Goal: Transaction & Acquisition: Purchase product/service

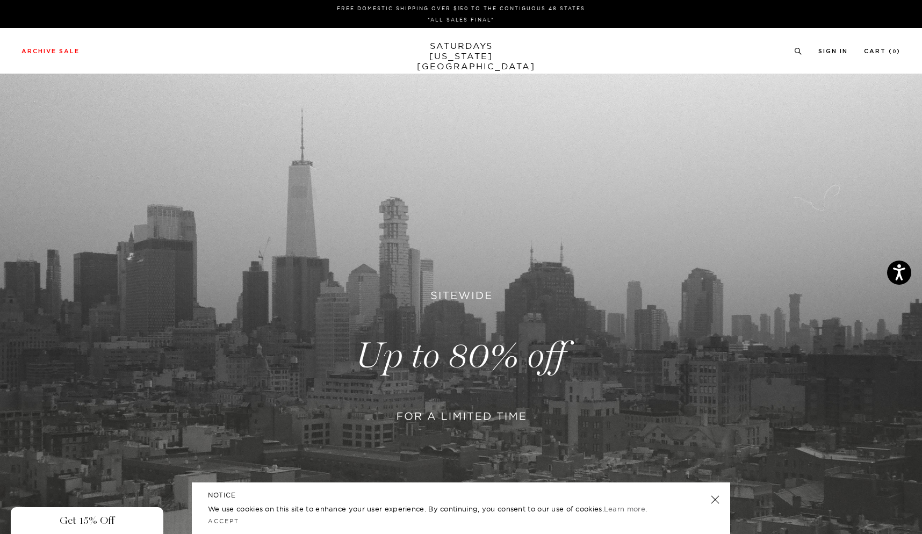
click at [450, 56] on div "Close dialog Be the first to know. Subscribe to emails and receive 15% off your…" at bounding box center [461, 267] width 922 height 534
click at [455, 54] on link "SATURDAYS NEW YORK CITY" at bounding box center [461, 56] width 89 height 31
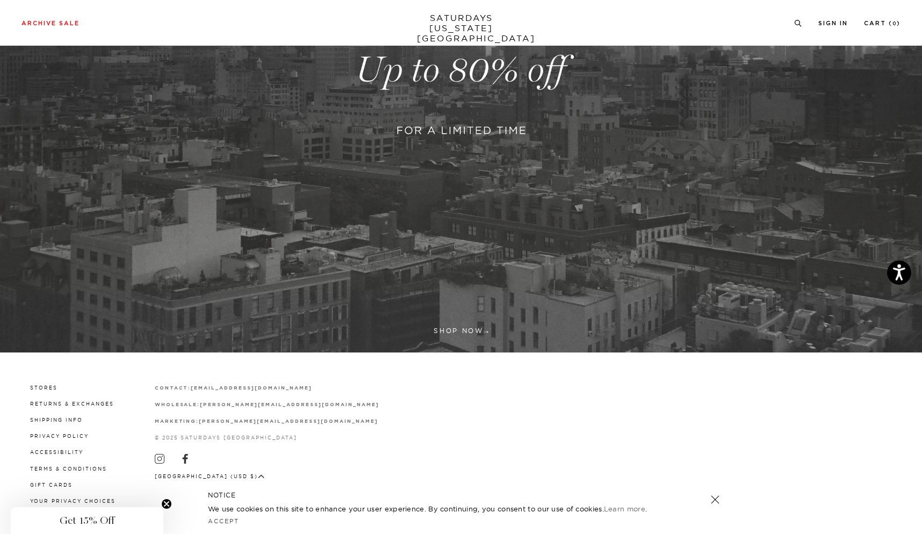
scroll to position [285, 0]
click at [452, 30] on link "SATURDAYS NEW YORK CITY" at bounding box center [461, 28] width 89 height 31
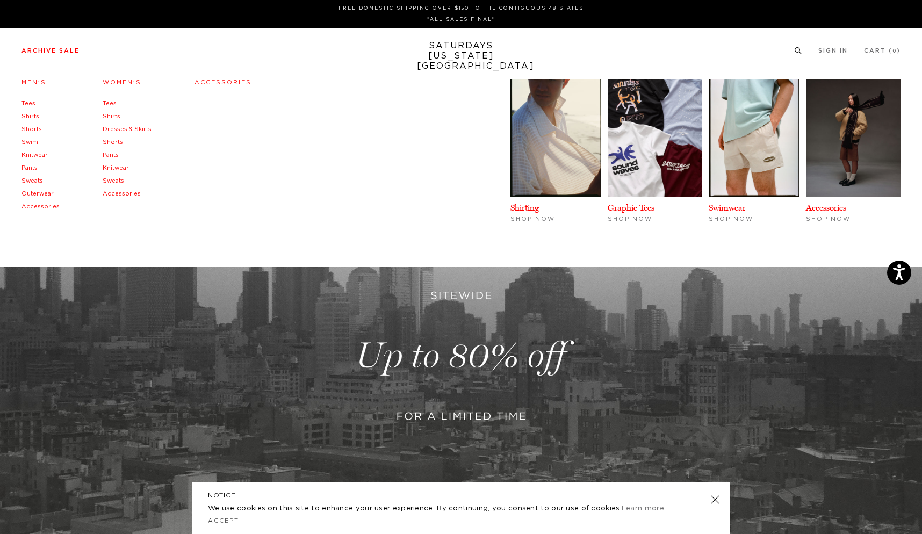
click at [35, 207] on link "Accessories" at bounding box center [40, 207] width 38 height 6
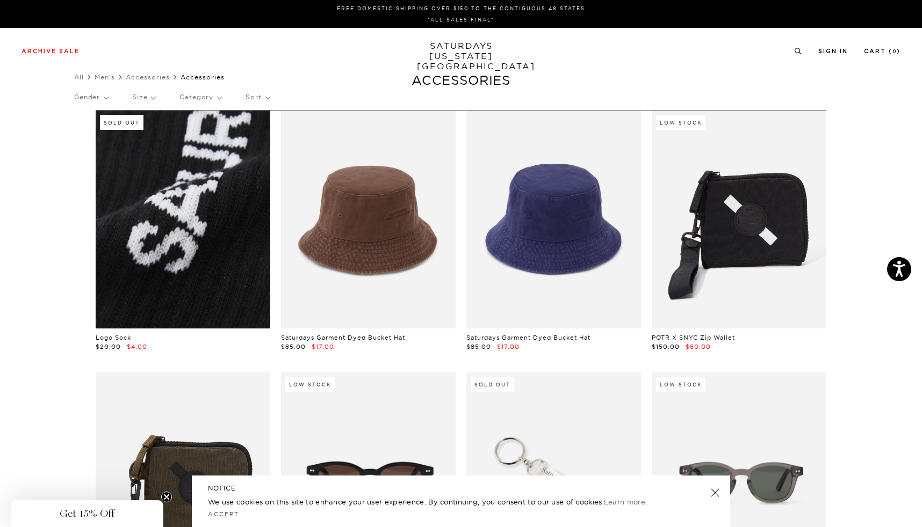
scroll to position [0, 6]
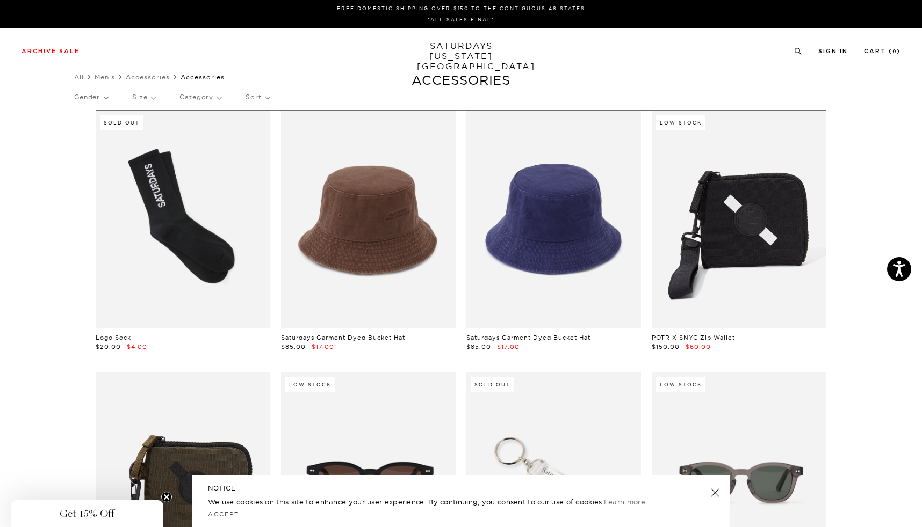
click at [473, 47] on link "SATURDAYS NEW YORK CITY" at bounding box center [461, 56] width 89 height 31
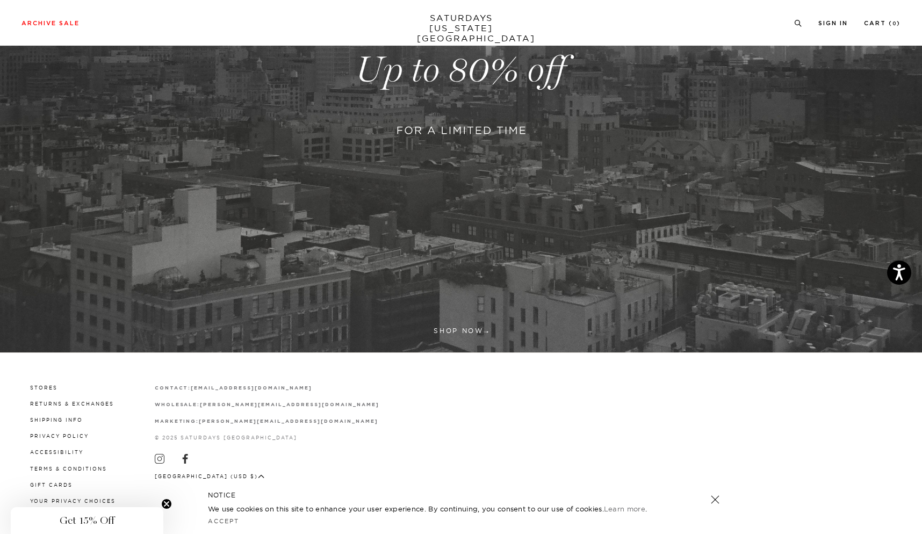
scroll to position [285, 0]
click at [444, 330] on link at bounding box center [461, 70] width 922 height 564
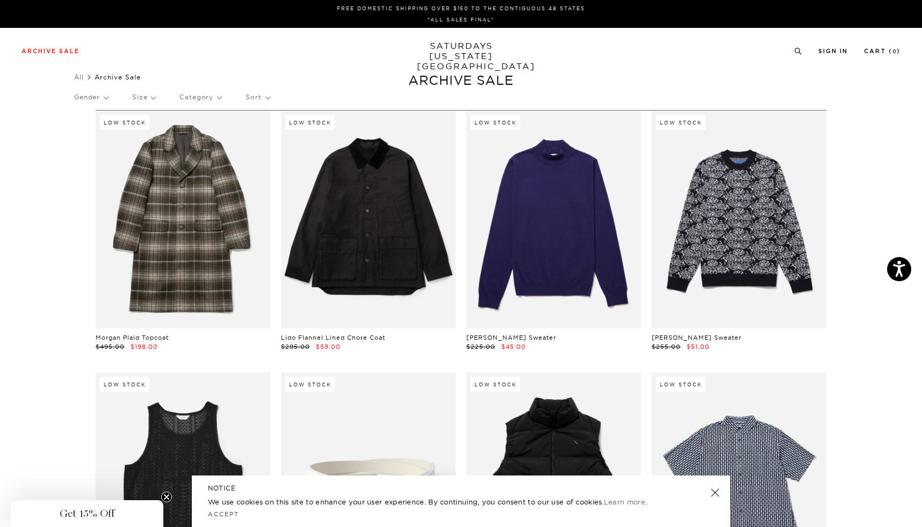
click at [213, 96] on p "Category" at bounding box center [200, 97] width 42 height 25
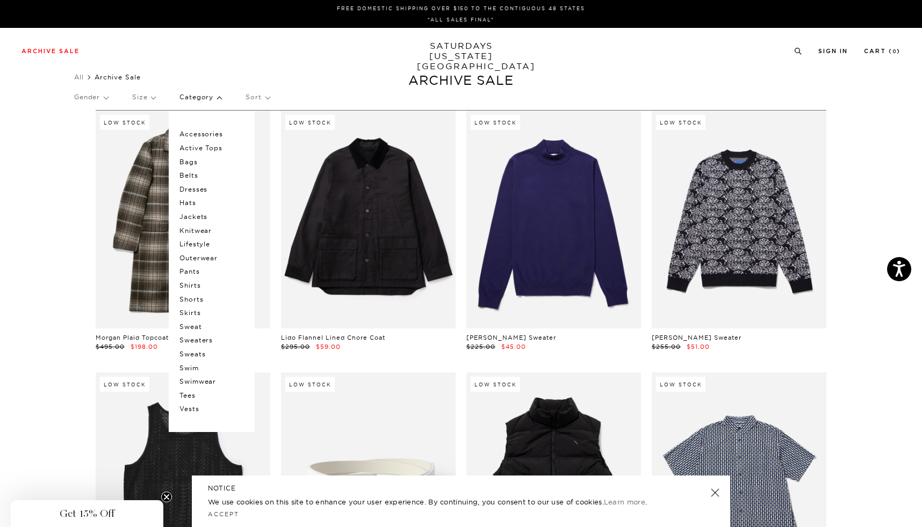
click at [200, 97] on p "Category" at bounding box center [200, 97] width 42 height 25
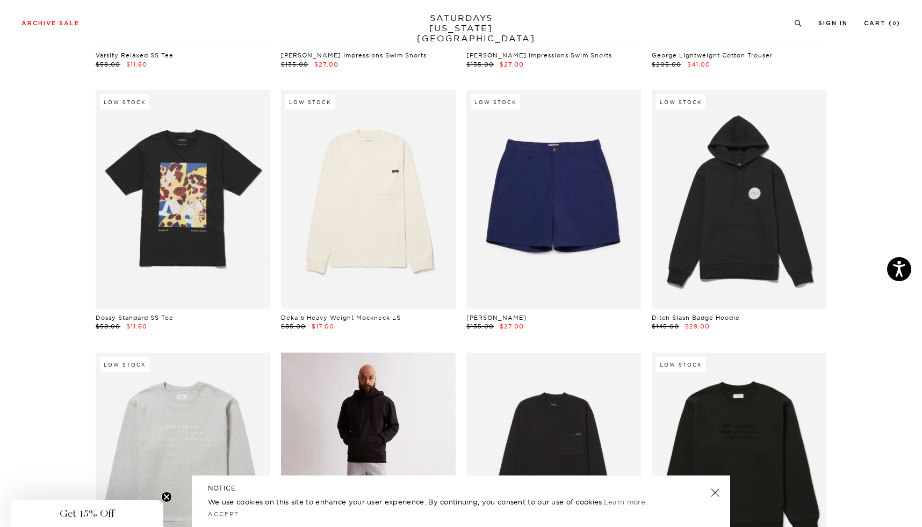
scroll to position [4472, 0]
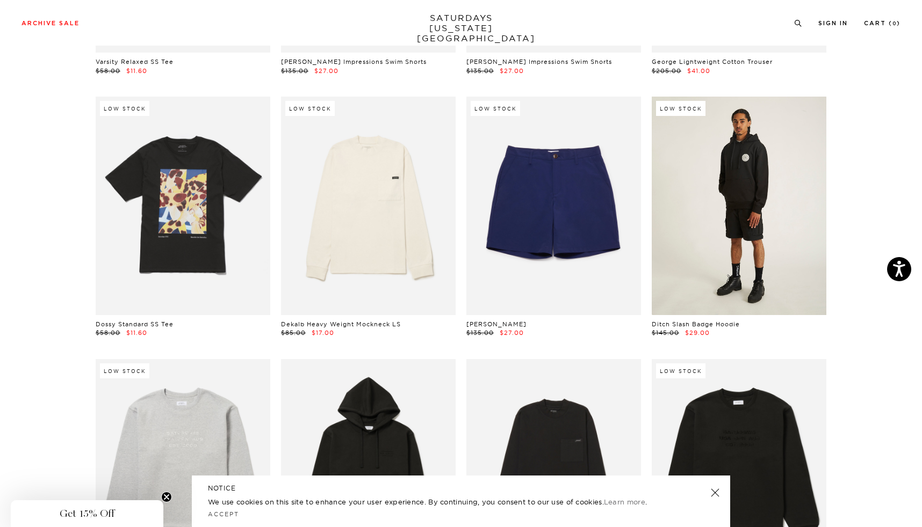
click at [703, 276] on link at bounding box center [738, 206] width 175 height 218
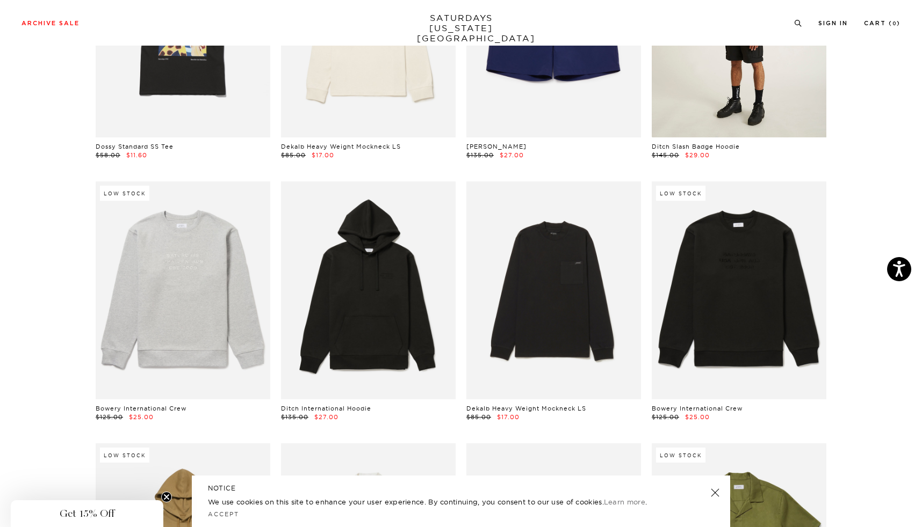
scroll to position [4742, 0]
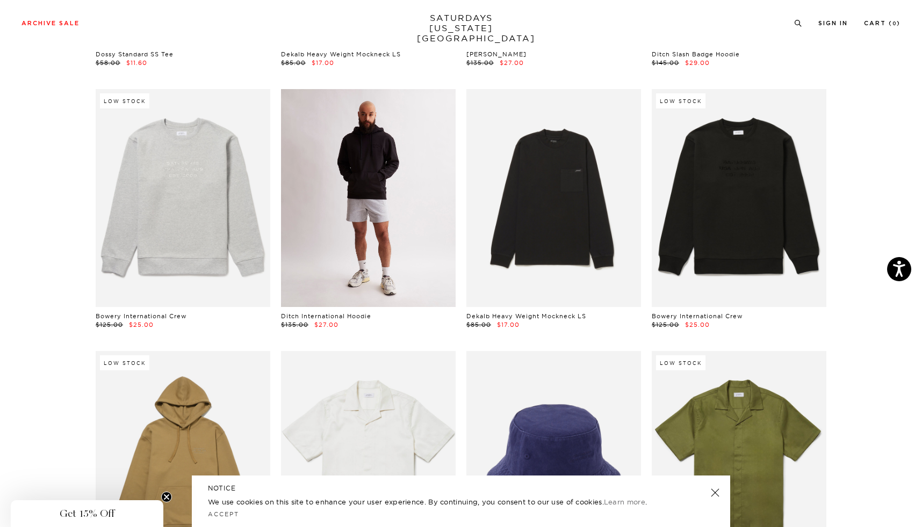
click at [414, 241] on link at bounding box center [368, 198] width 175 height 218
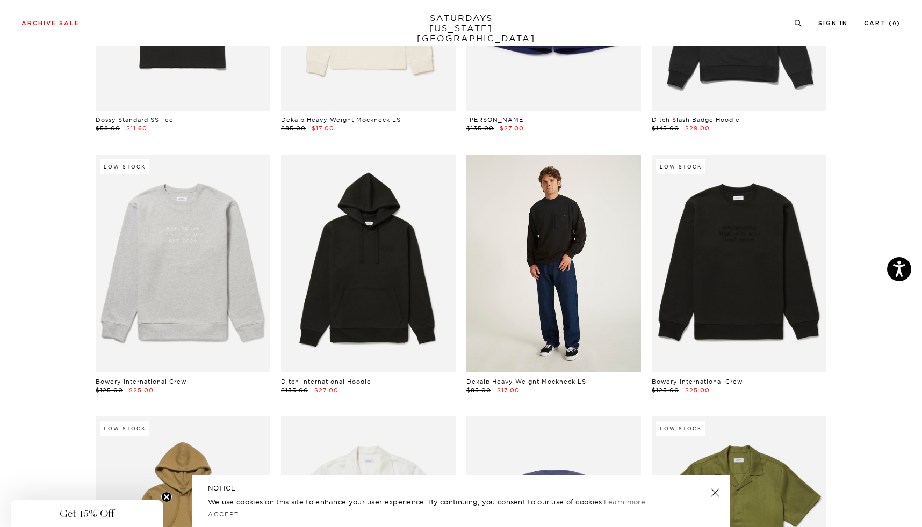
scroll to position [4674, 1]
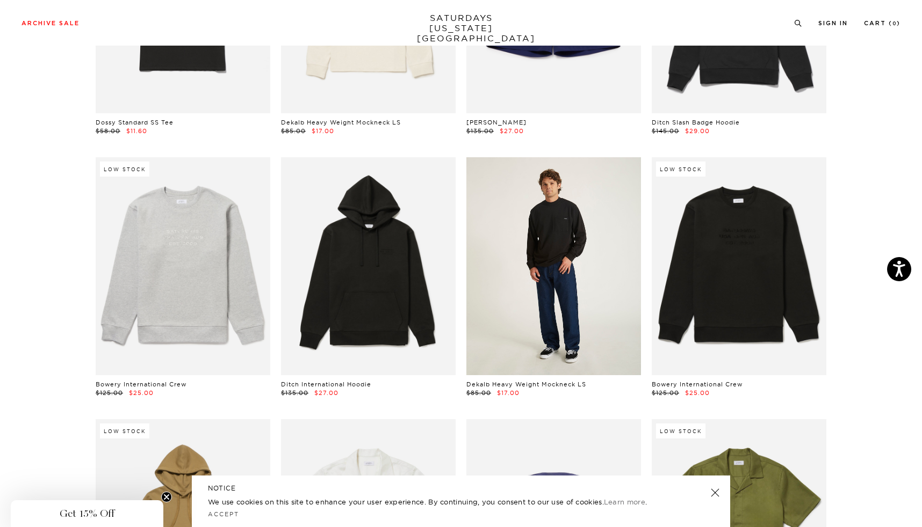
click at [568, 328] on link at bounding box center [553, 266] width 175 height 218
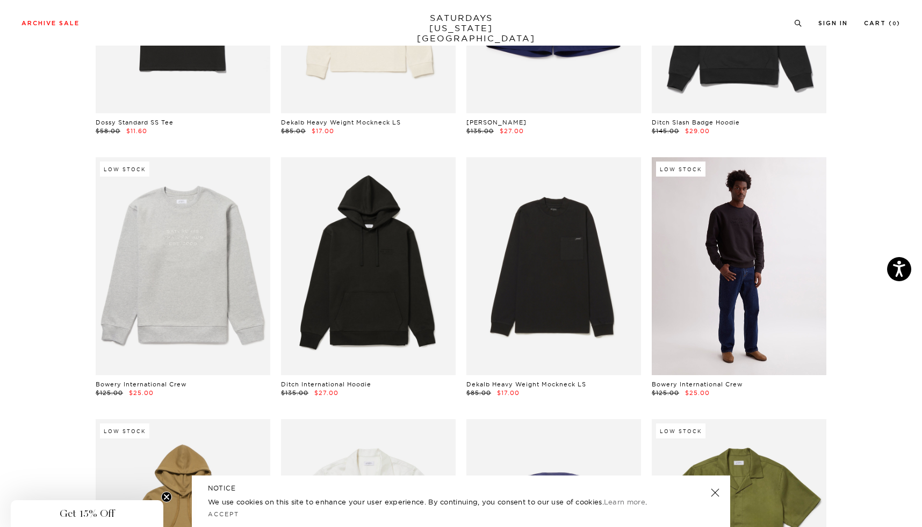
click at [750, 334] on link at bounding box center [738, 266] width 175 height 218
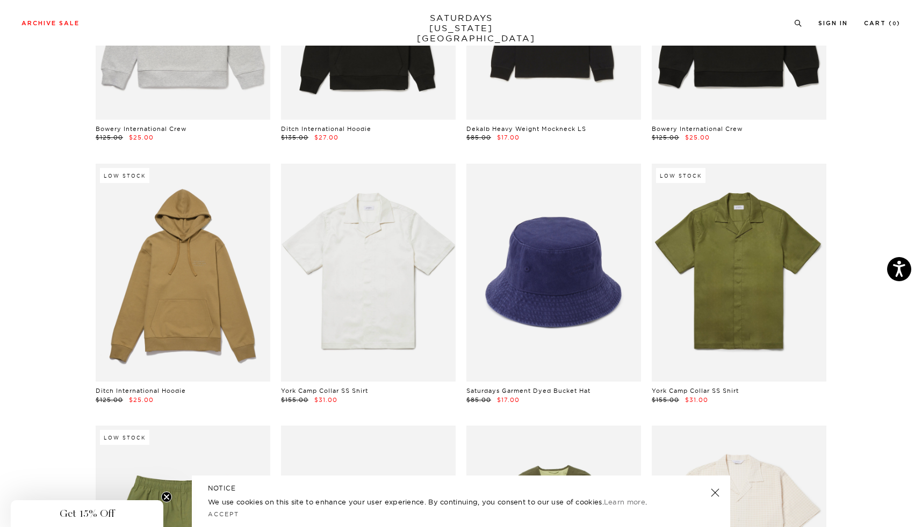
scroll to position [4960, 1]
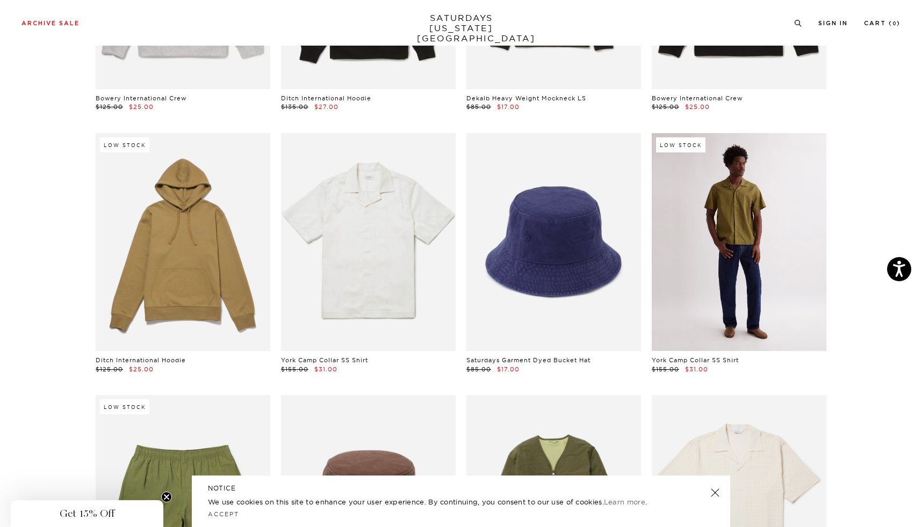
click at [699, 305] on link at bounding box center [738, 242] width 175 height 218
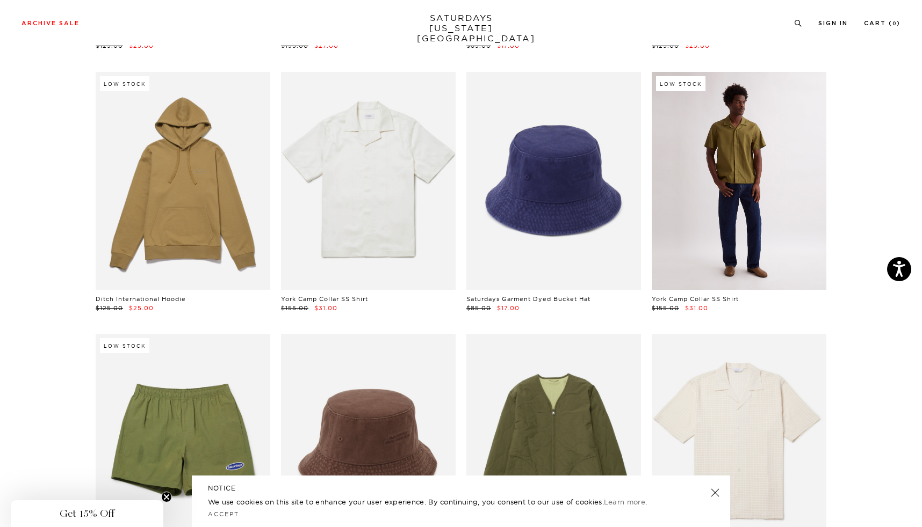
scroll to position [5026, 1]
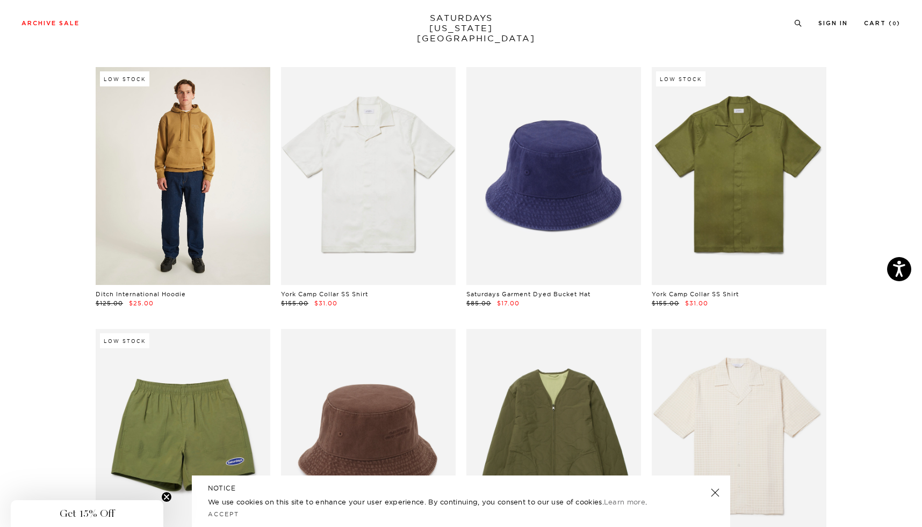
click at [184, 175] on link at bounding box center [183, 176] width 175 height 218
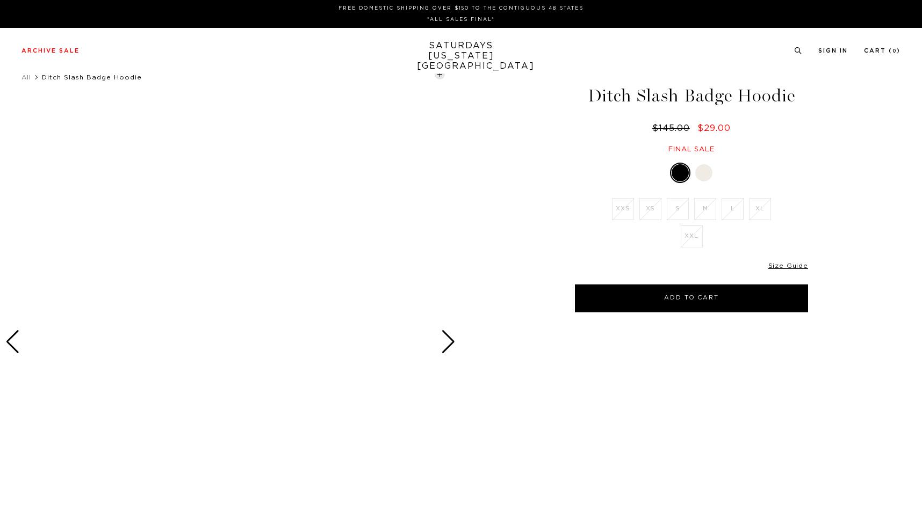
click at [446, 335] on div at bounding box center [448, 342] width 15 height 24
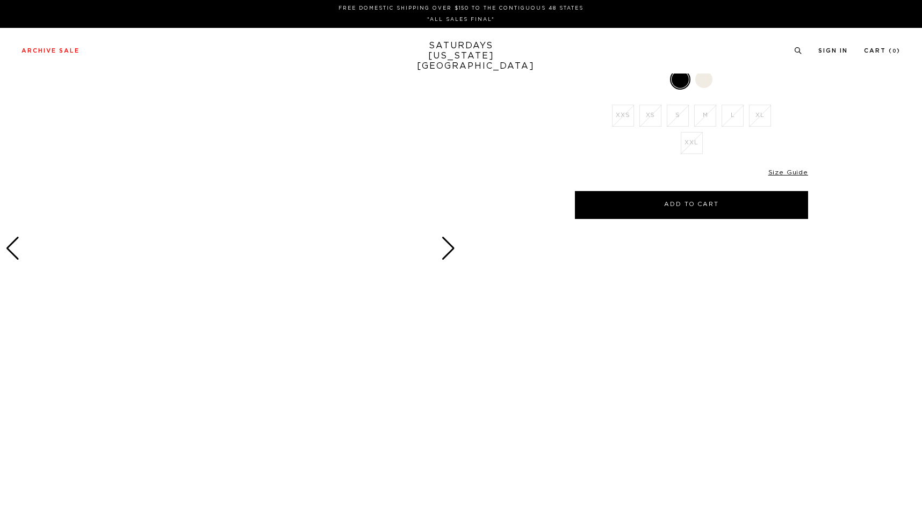
scroll to position [113, 0]
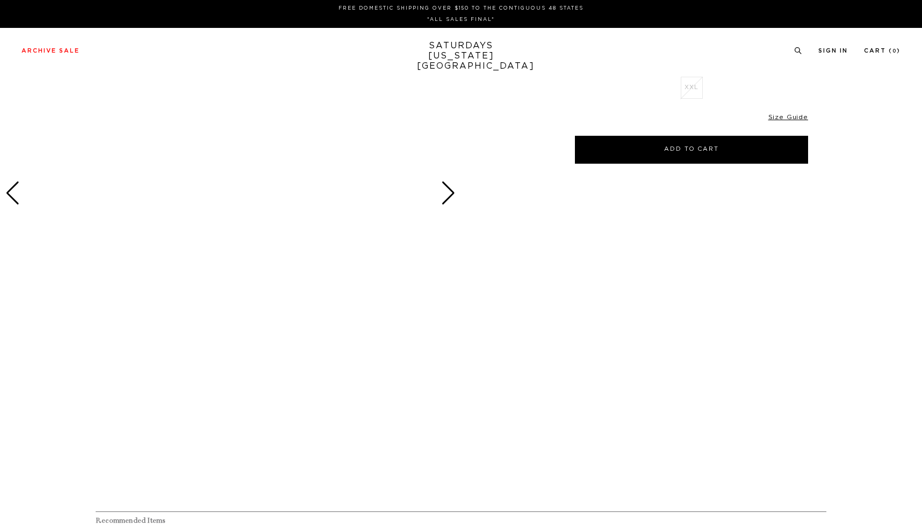
scroll to position [147, 0]
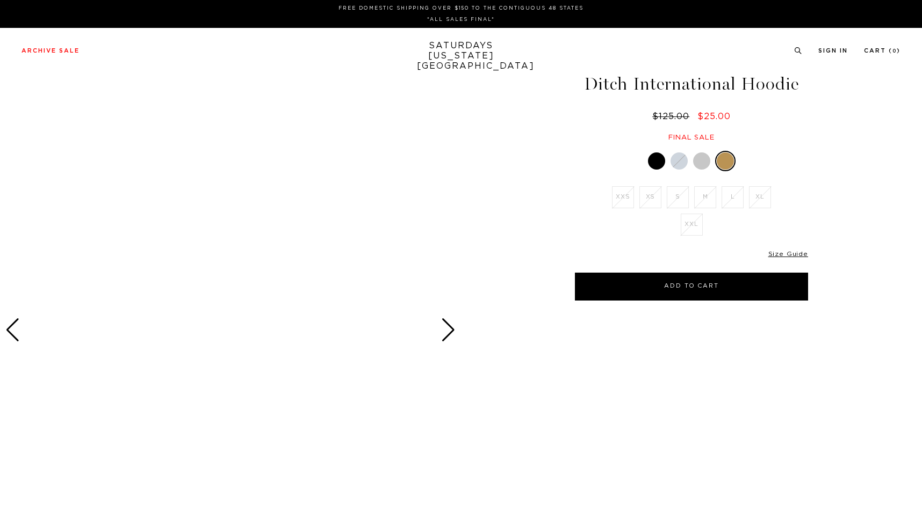
scroll to position [11, 1]
click at [646, 156] on div at bounding box center [691, 162] width 233 height 20
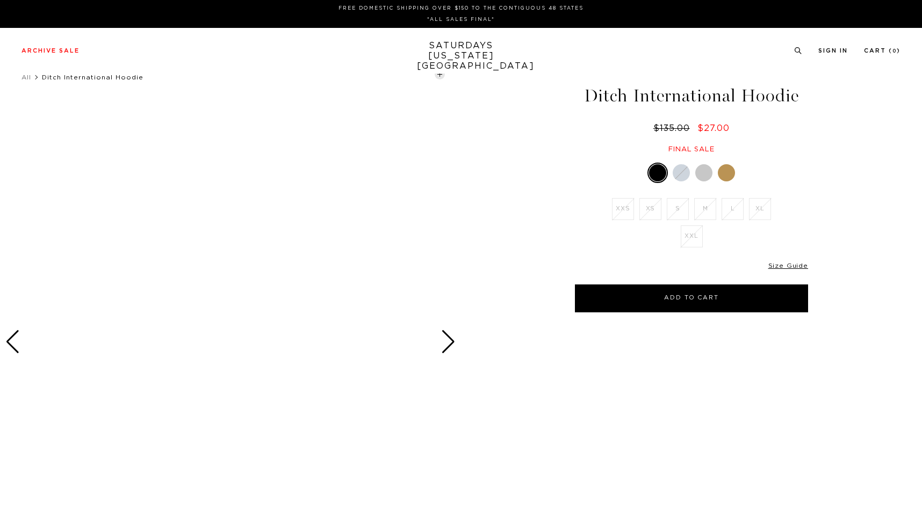
click at [702, 171] on div at bounding box center [703, 172] width 17 height 17
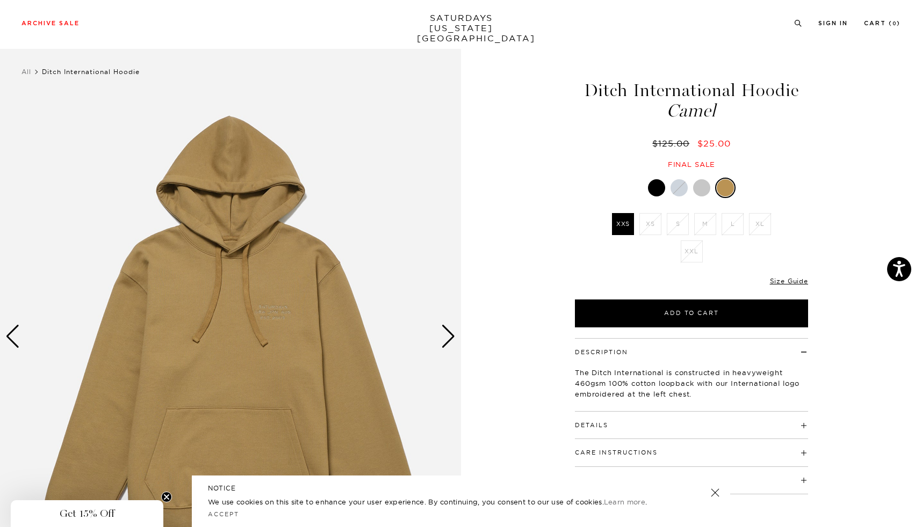
scroll to position [49, 0]
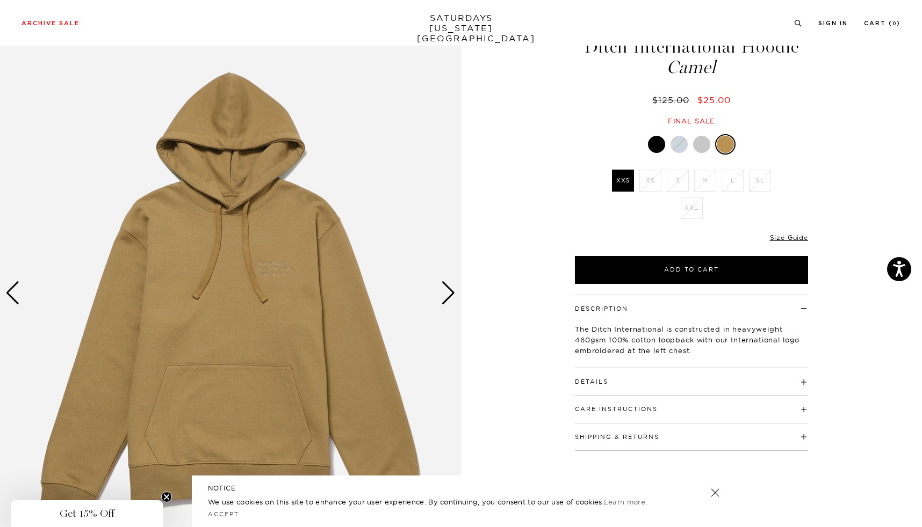
click at [449, 296] on div "Next slide" at bounding box center [448, 293] width 15 height 24
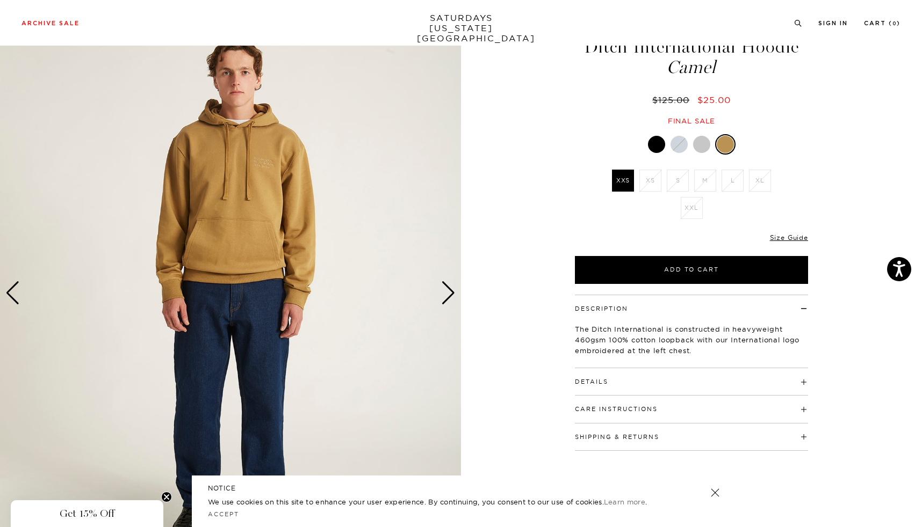
click at [449, 296] on div "Next slide" at bounding box center [448, 293] width 15 height 24
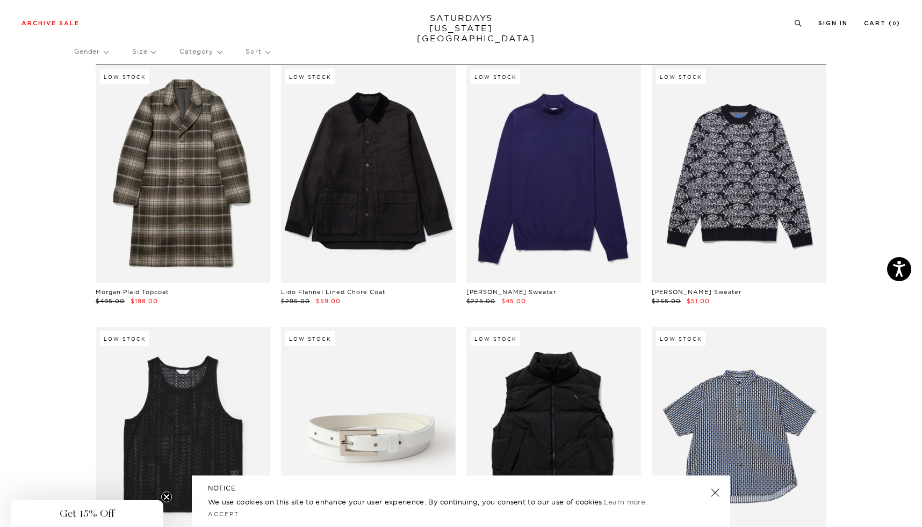
scroll to position [46, 0]
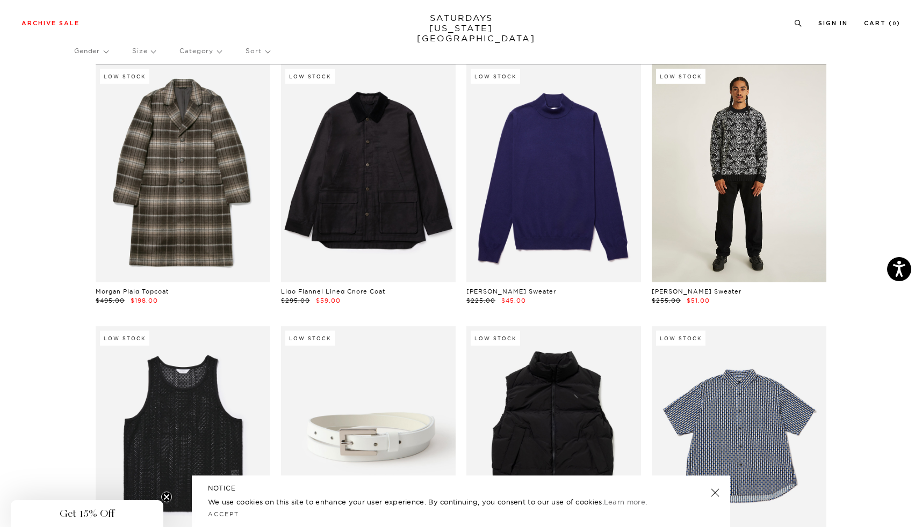
click at [765, 189] on link at bounding box center [738, 173] width 175 height 218
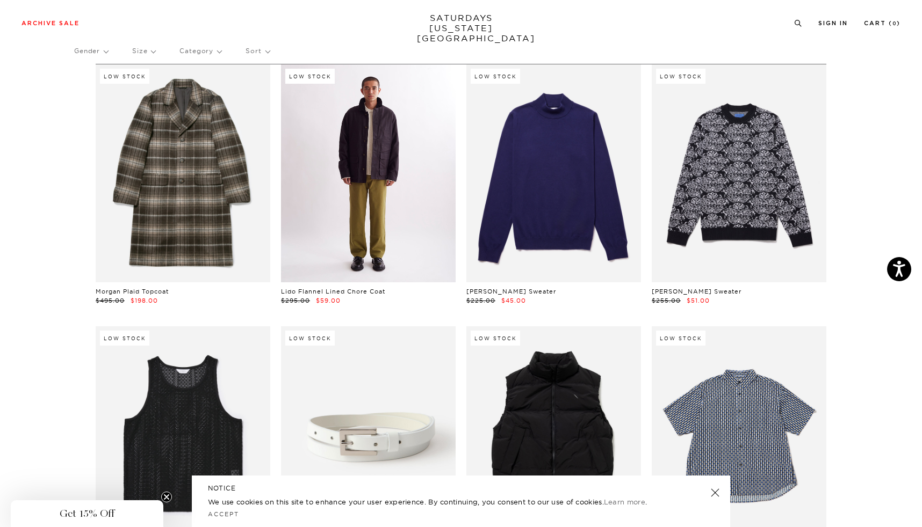
click at [408, 243] on link at bounding box center [368, 173] width 175 height 218
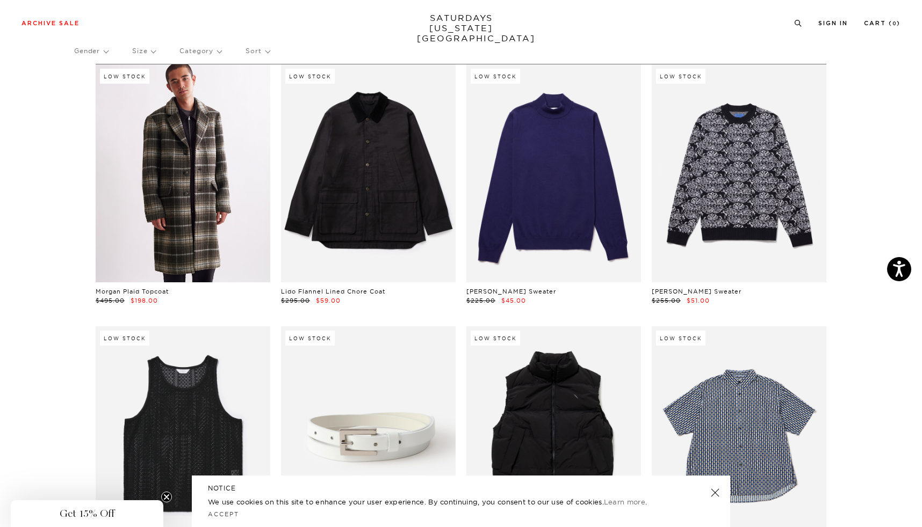
click at [195, 162] on link at bounding box center [183, 173] width 175 height 218
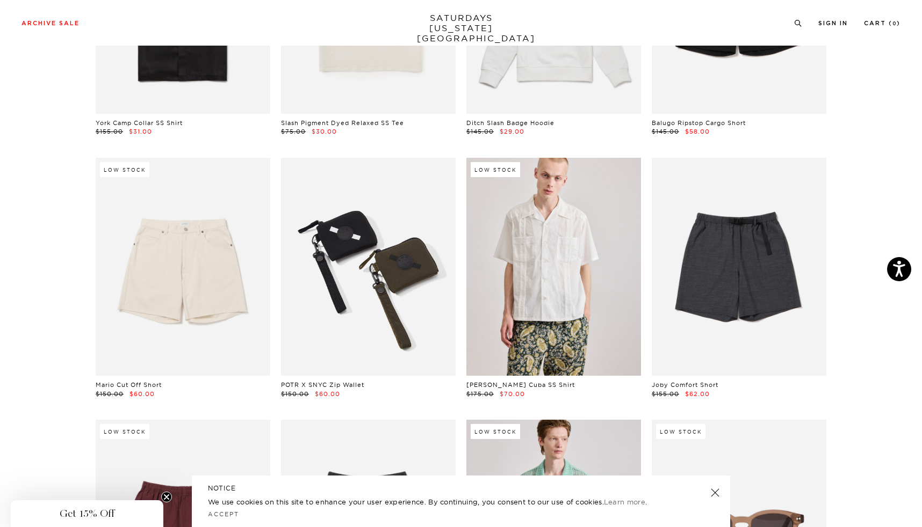
scroll to position [1793, 0]
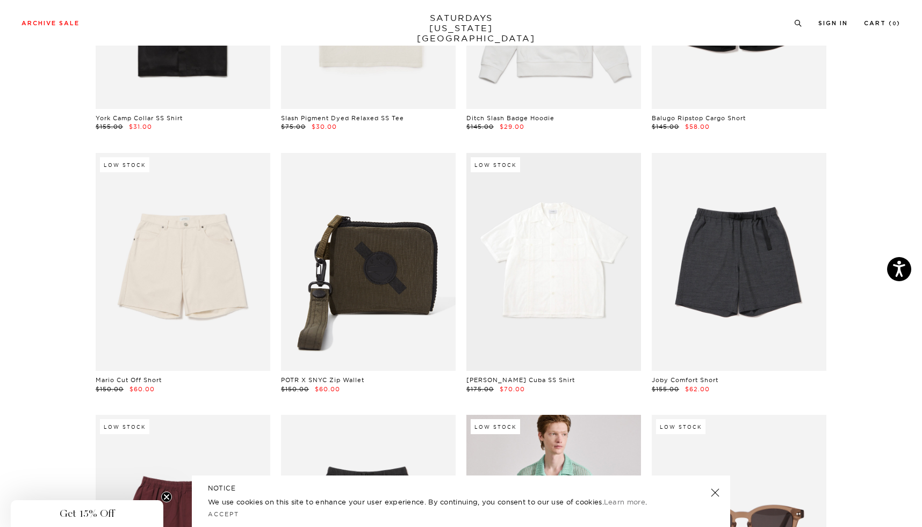
click at [548, 279] on link at bounding box center [553, 262] width 175 height 218
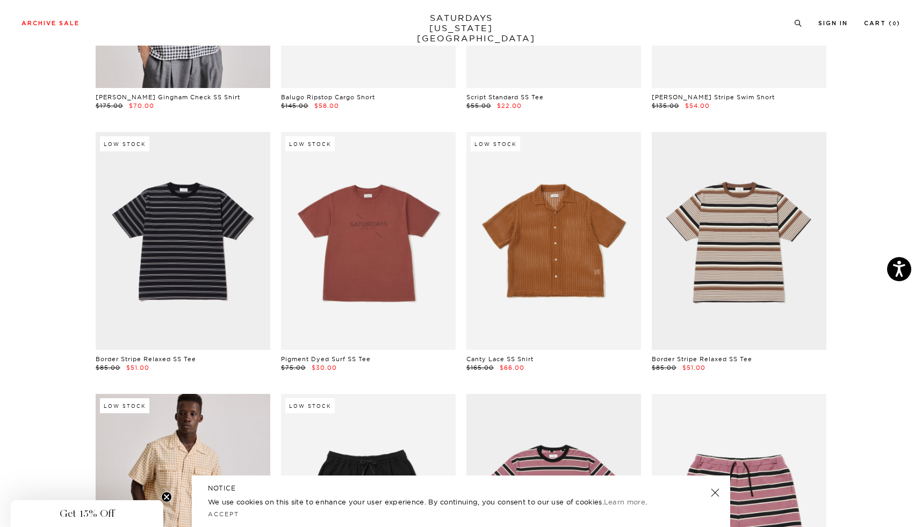
scroll to position [2603, 1]
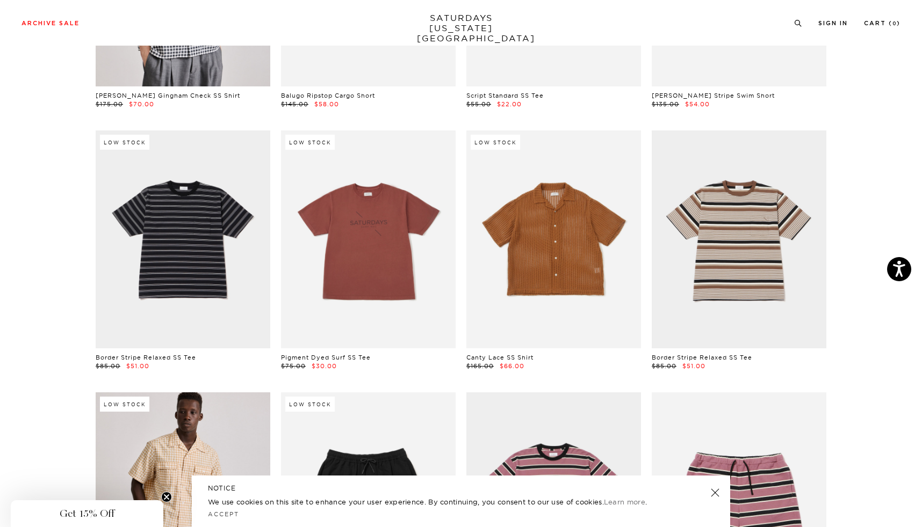
click at [590, 287] on link at bounding box center [553, 240] width 175 height 218
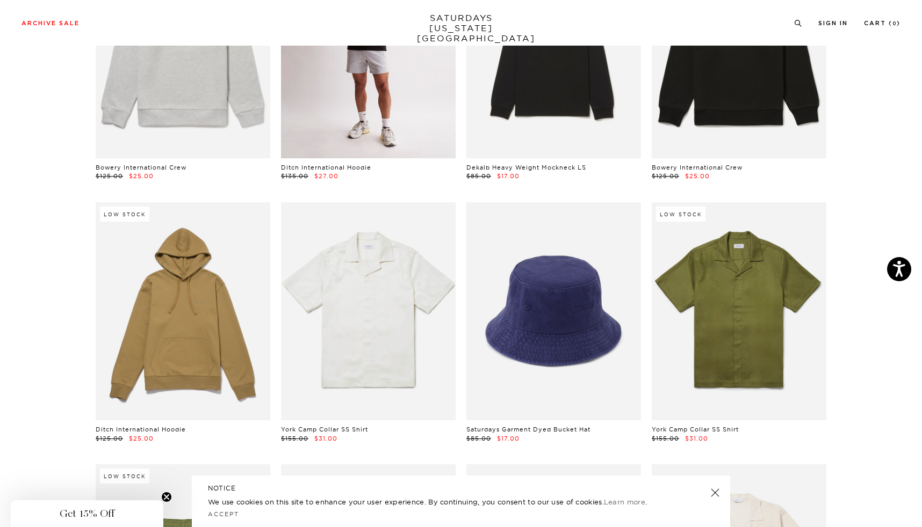
scroll to position [4908, 0]
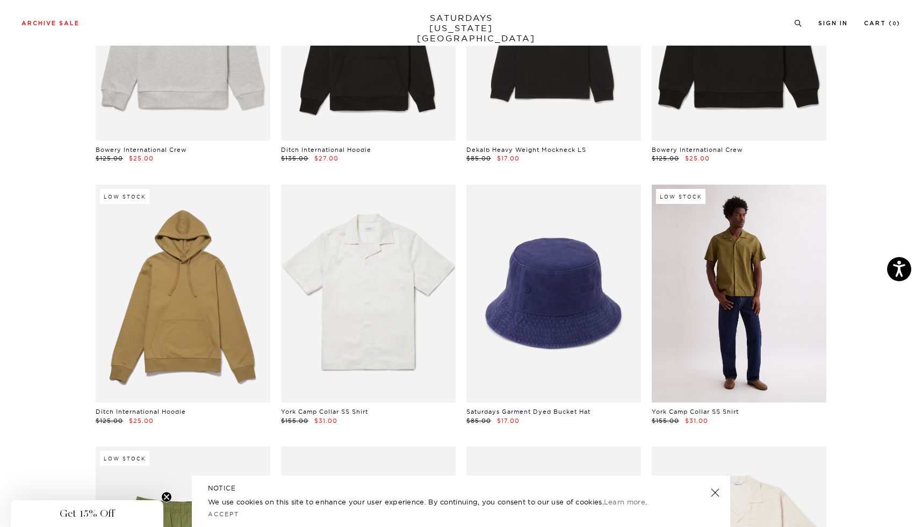
click at [702, 271] on link at bounding box center [738, 294] width 175 height 218
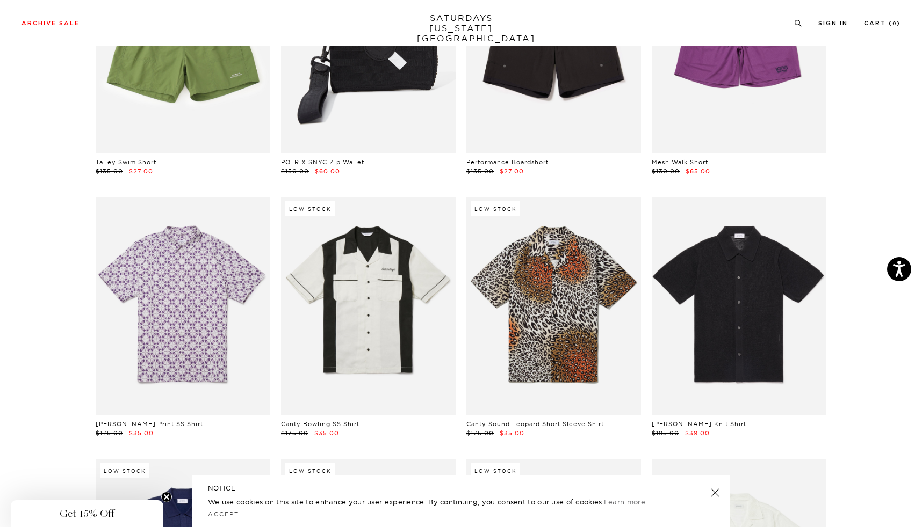
scroll to position [6208, 6]
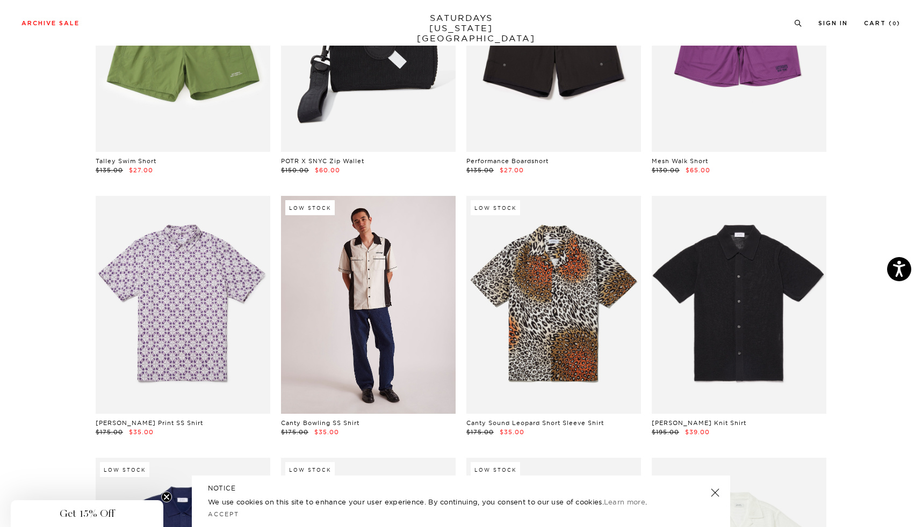
click at [366, 267] on link at bounding box center [368, 305] width 175 height 218
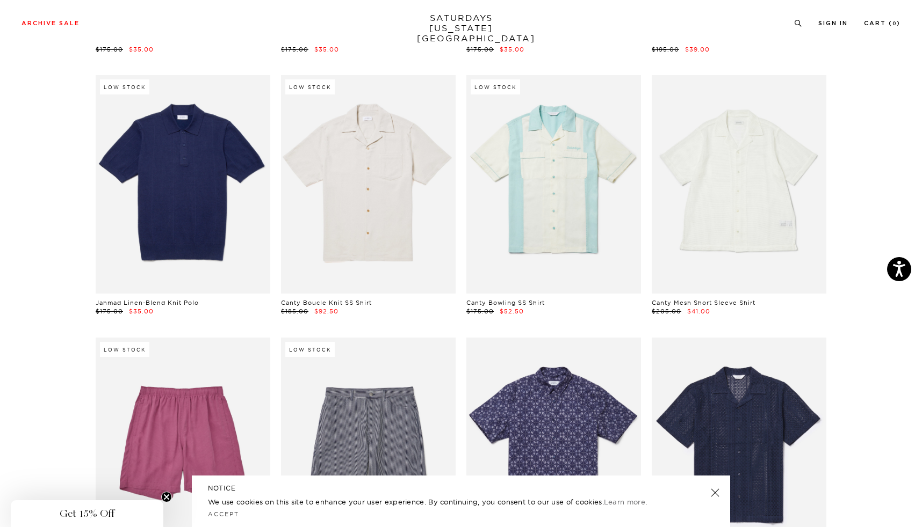
scroll to position [6594, 6]
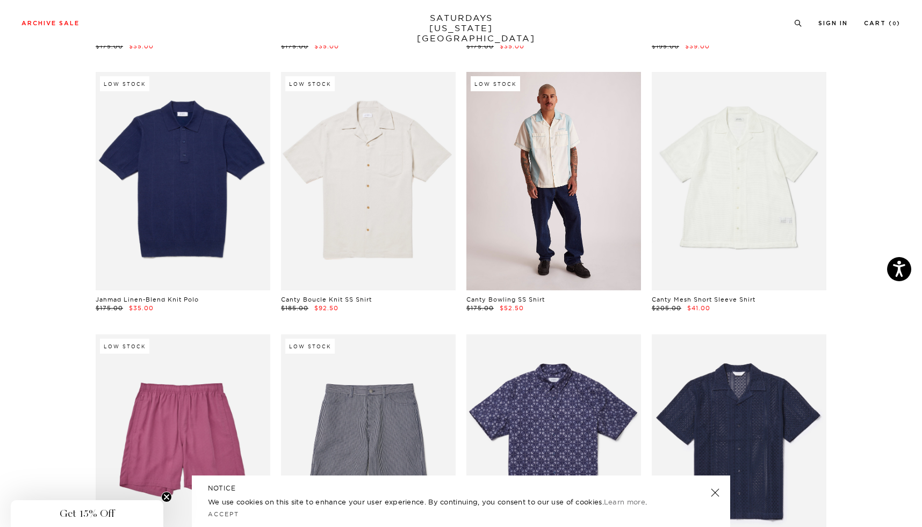
click at [537, 260] on link at bounding box center [553, 181] width 175 height 218
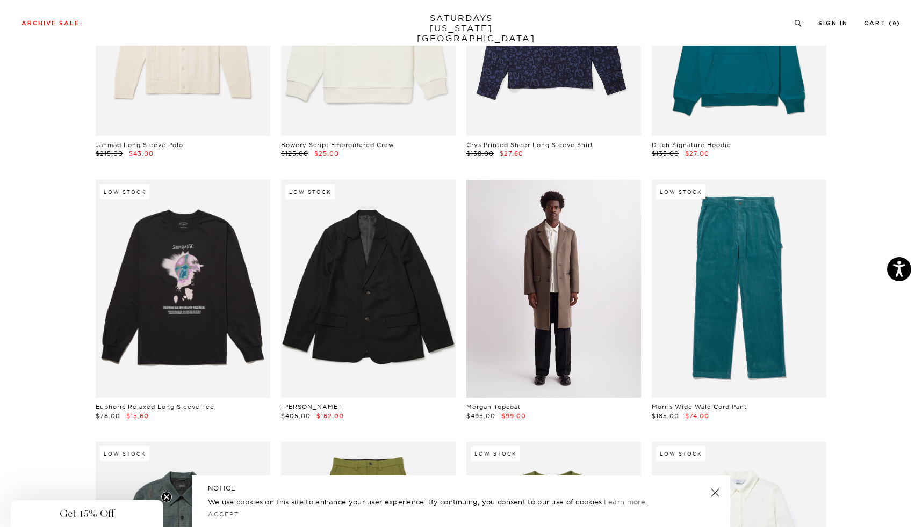
scroll to position [7548, 0]
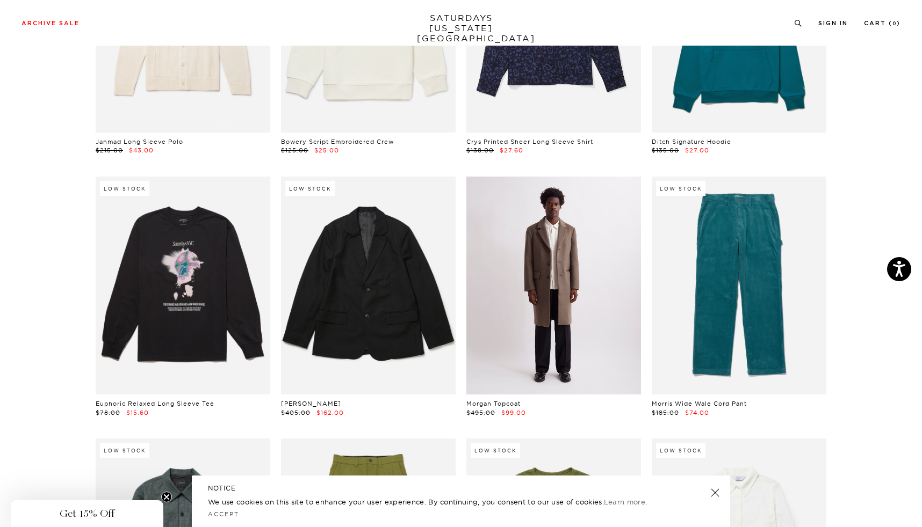
click at [570, 321] on link at bounding box center [553, 286] width 175 height 218
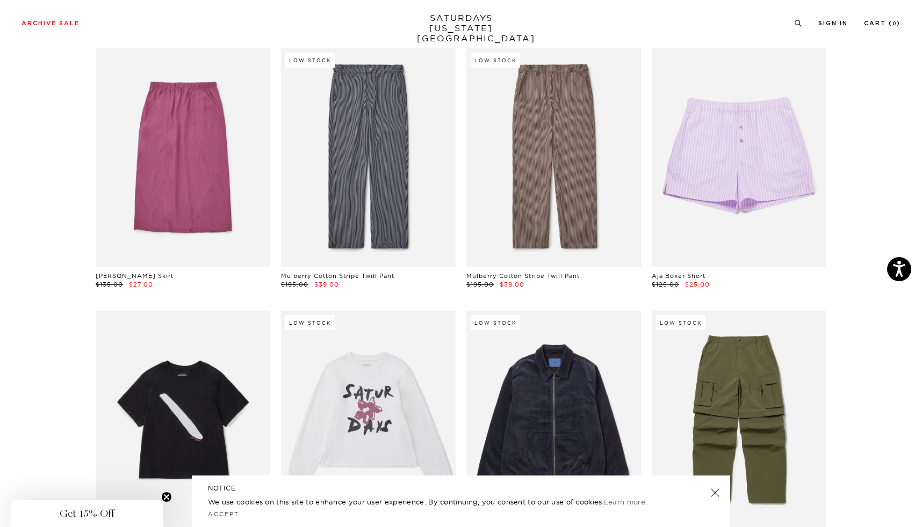
scroll to position [11351, 0]
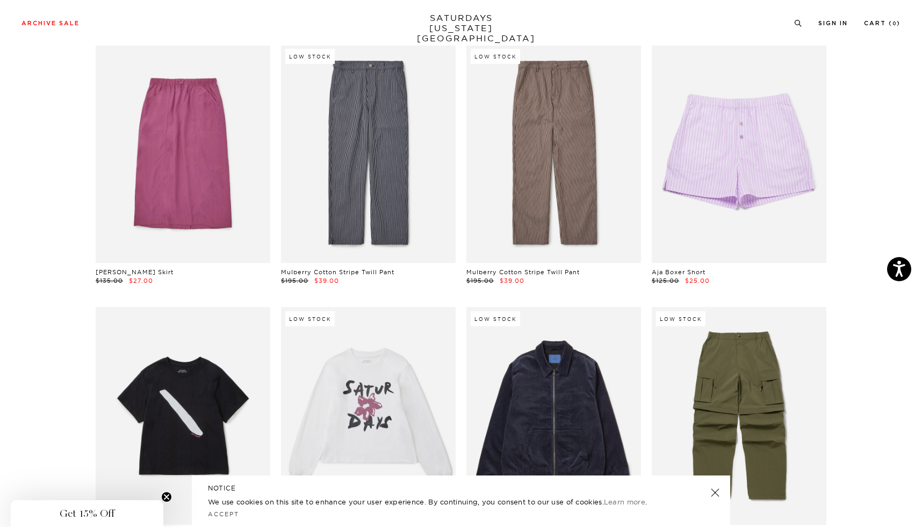
click at [717, 493] on link at bounding box center [714, 493] width 15 height 15
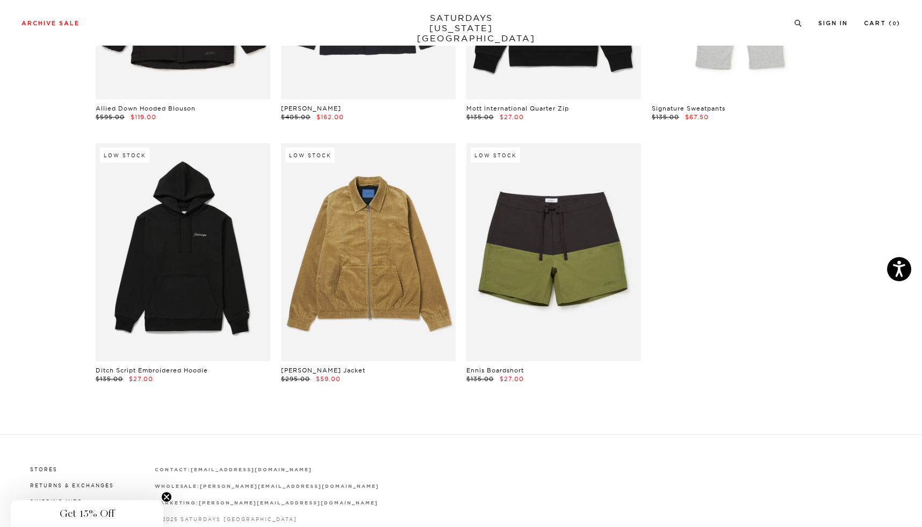
scroll to position [15192, 0]
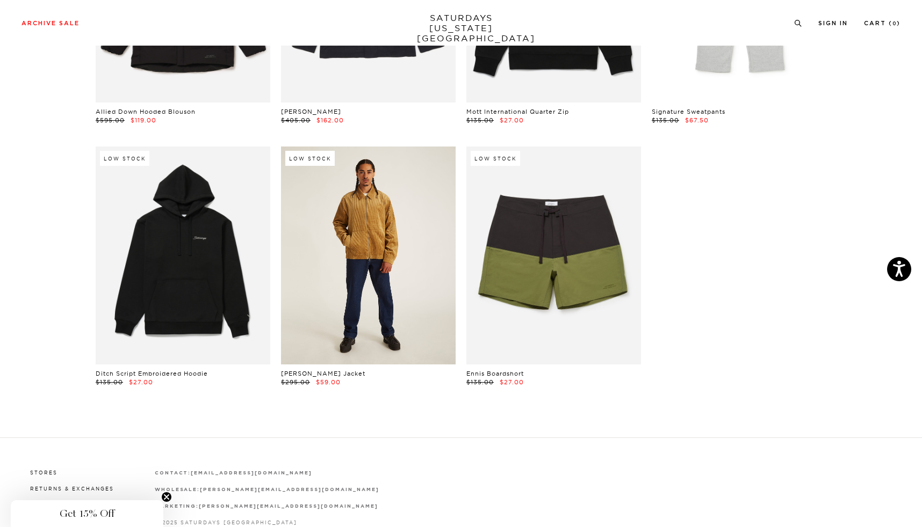
click at [417, 252] on link at bounding box center [368, 256] width 175 height 218
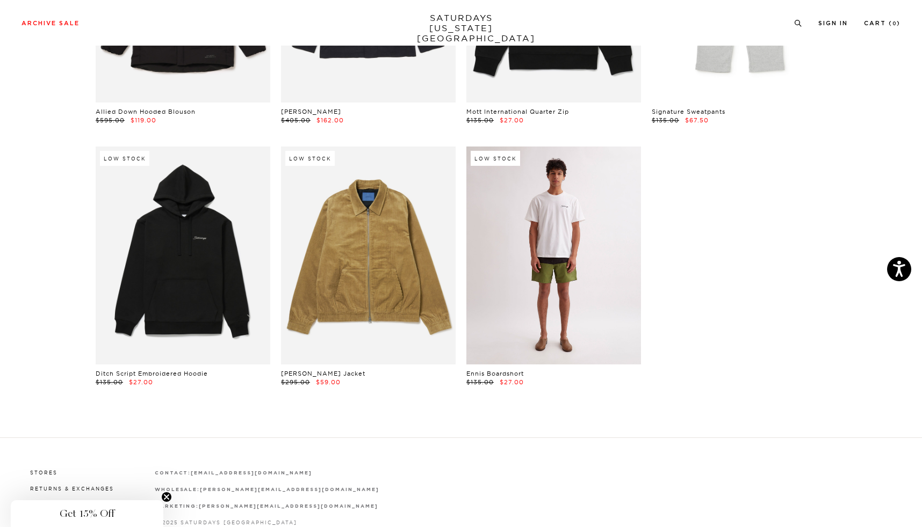
click at [536, 277] on link at bounding box center [553, 256] width 175 height 218
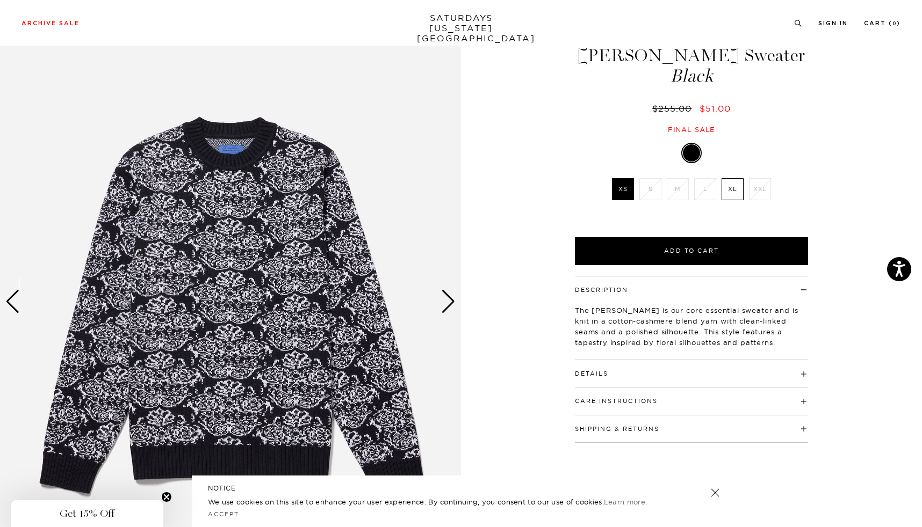
scroll to position [42, 0]
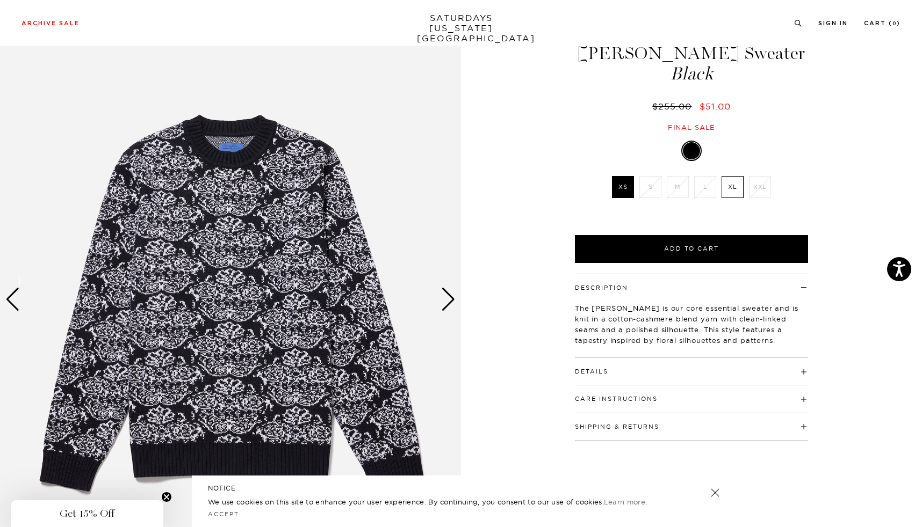
click at [443, 307] on div "Next slide" at bounding box center [448, 300] width 15 height 24
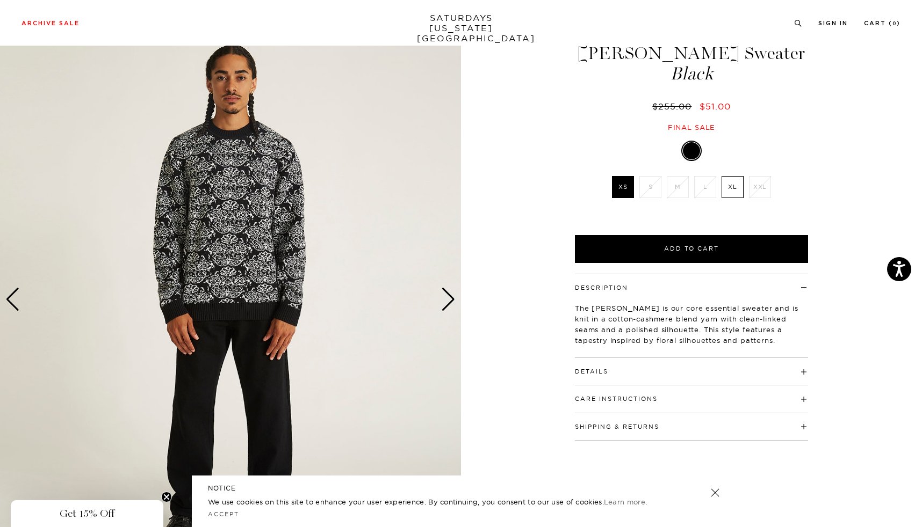
click at [278, 234] on img at bounding box center [230, 300] width 461 height 576
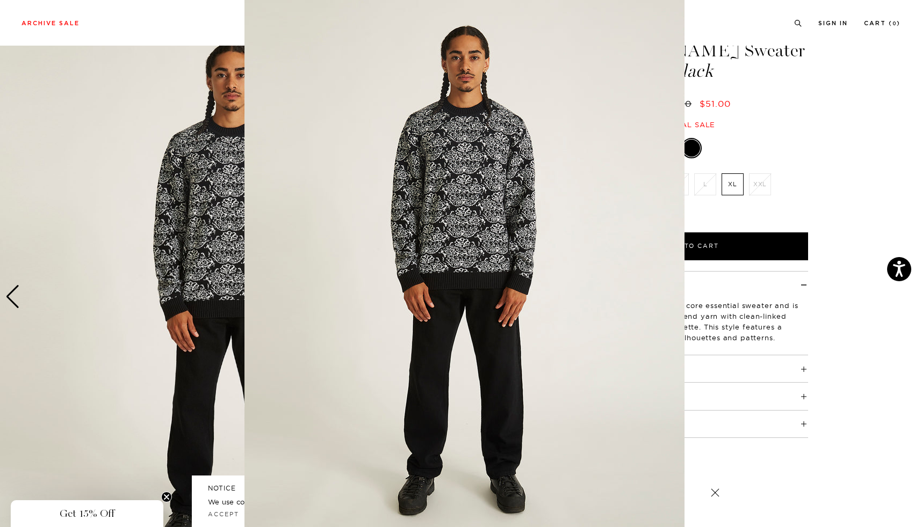
scroll to position [0, 0]
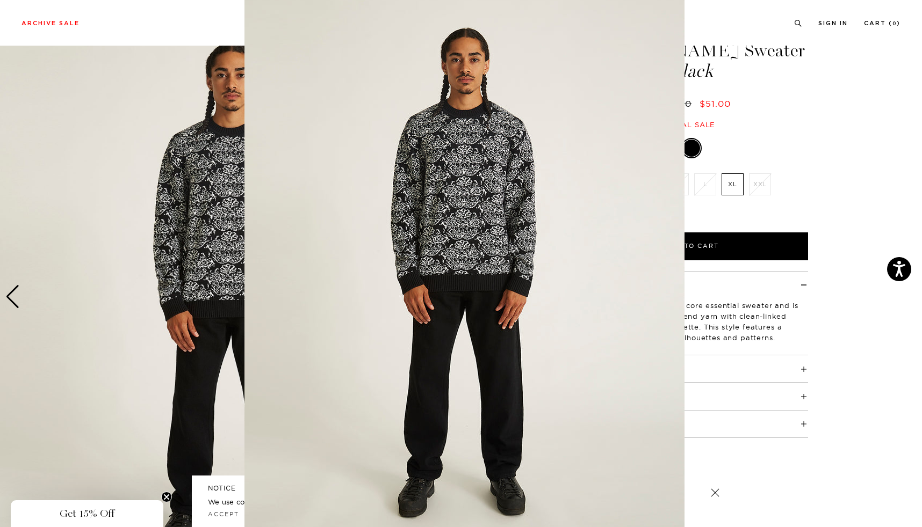
click at [751, 138] on figure at bounding box center [461, 263] width 922 height 527
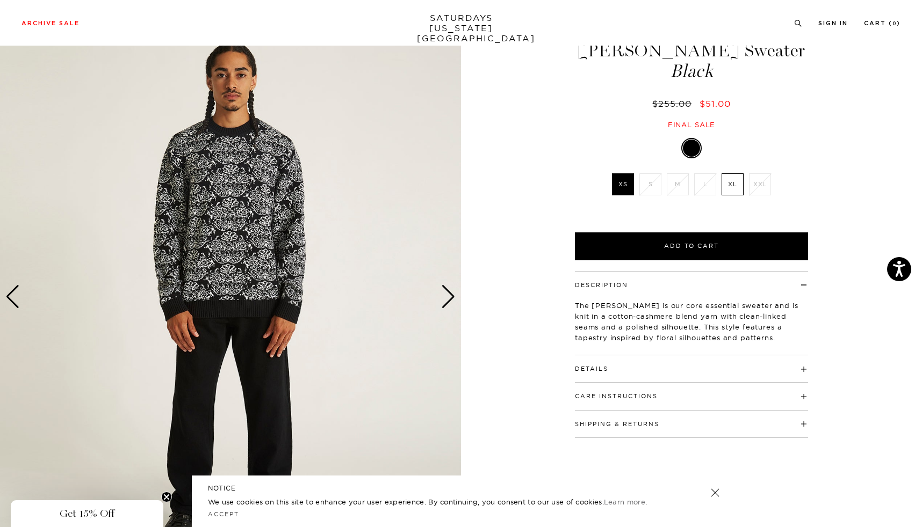
click at [444, 296] on div "Next slide" at bounding box center [448, 297] width 15 height 24
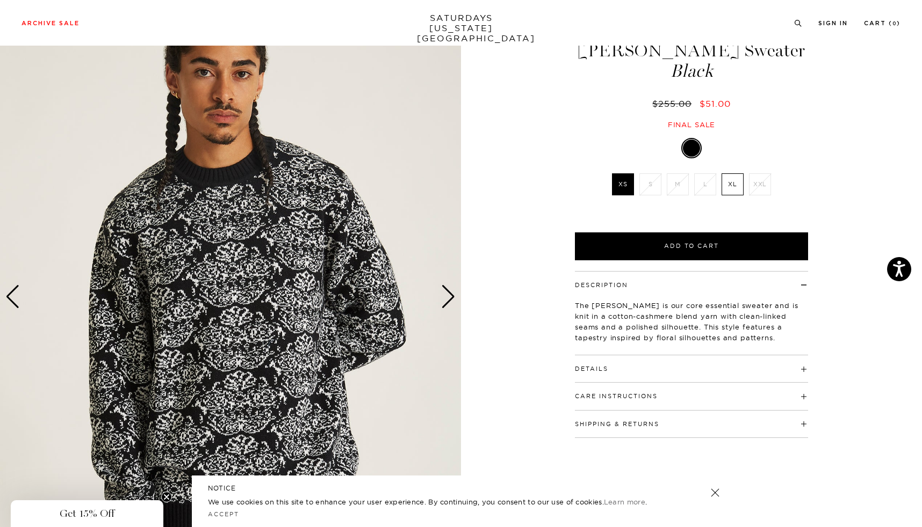
click at [444, 296] on div "Next slide" at bounding box center [448, 297] width 15 height 24
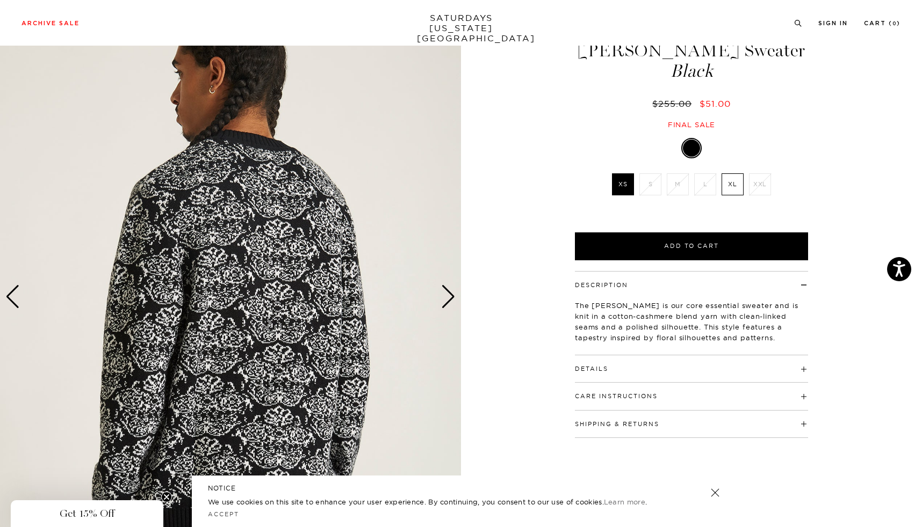
click at [444, 296] on div "Next slide" at bounding box center [448, 297] width 15 height 24
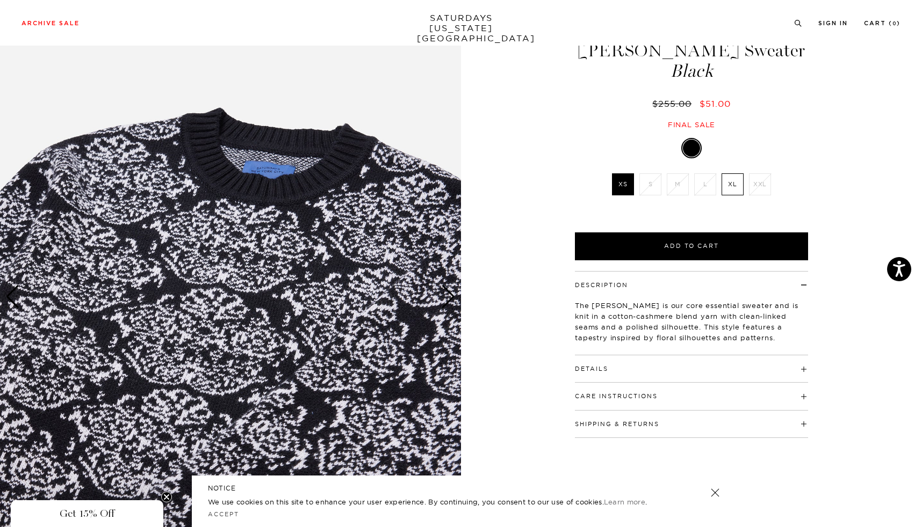
click at [444, 296] on div "Next slide" at bounding box center [448, 297] width 15 height 24
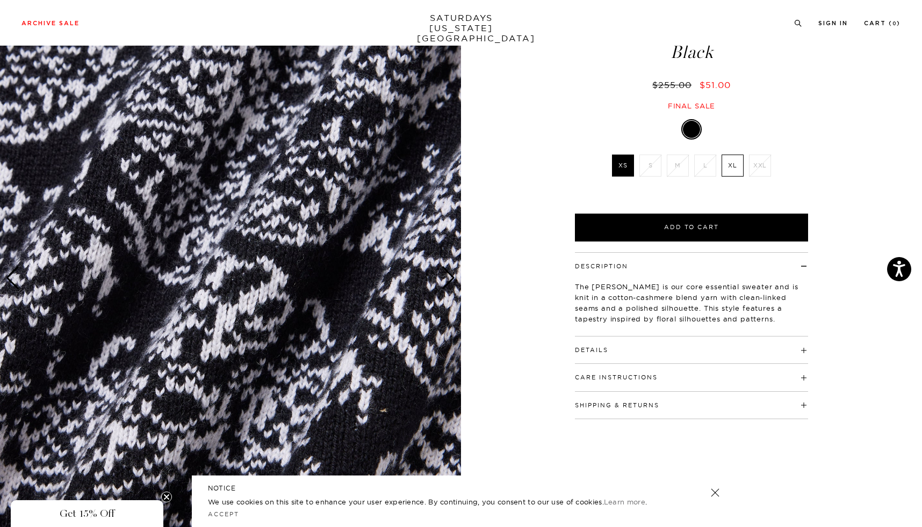
scroll to position [63, 6]
click at [597, 348] on button "Details" at bounding box center [591, 351] width 33 height 6
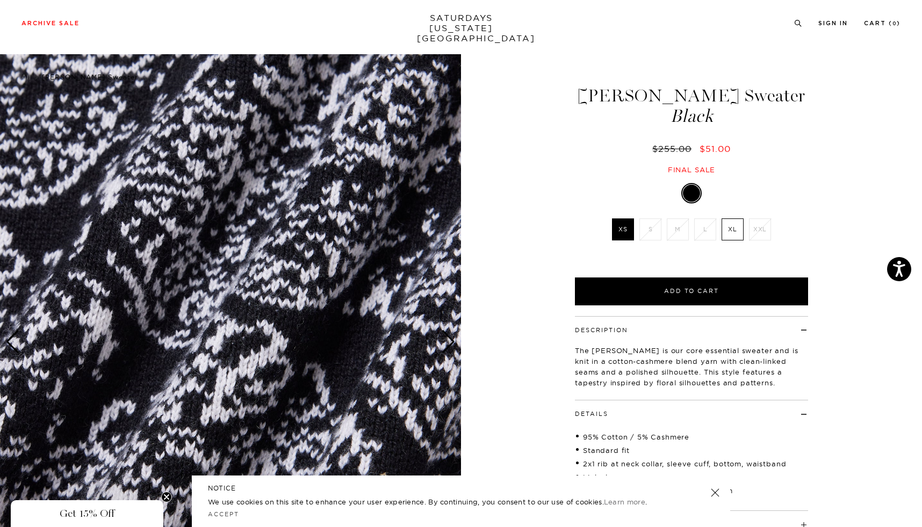
scroll to position [1, 0]
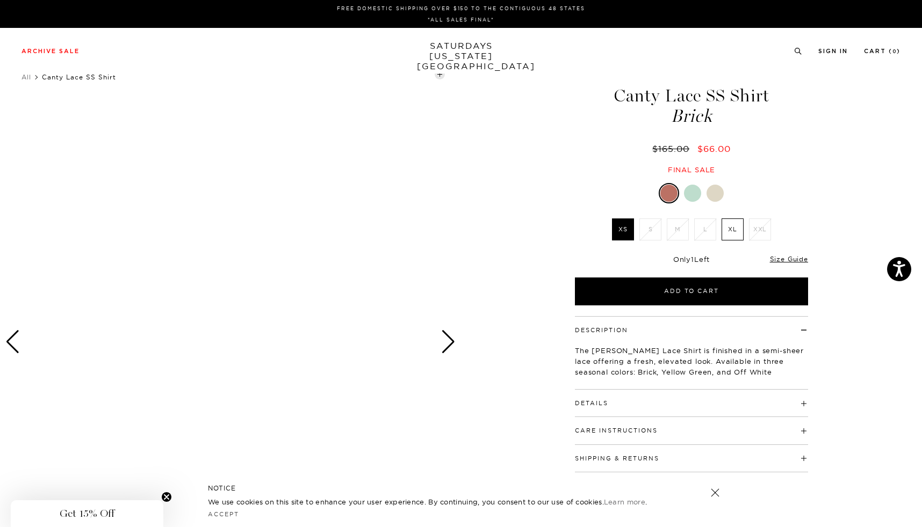
click at [735, 233] on label "XL" at bounding box center [732, 230] width 22 height 22
click at [0, 0] on input "XL" at bounding box center [0, 0] width 0 height 0
click at [446, 342] on div "Next slide" at bounding box center [448, 342] width 15 height 24
click at [712, 506] on div "NOTICE We use cookies on this site to enhance your user experience. By continui…" at bounding box center [461, 502] width 538 height 52
click at [712, 501] on div "NOTICE We use cookies on this site to enhance your user experience. By continui…" at bounding box center [461, 502] width 538 height 52
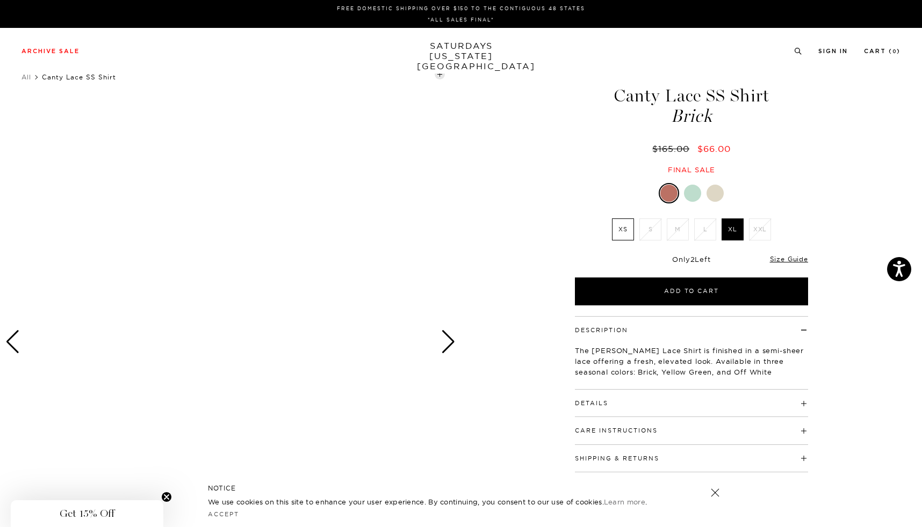
click at [715, 493] on link at bounding box center [714, 493] width 15 height 15
click at [610, 402] on h4 "Details" at bounding box center [691, 399] width 233 height 18
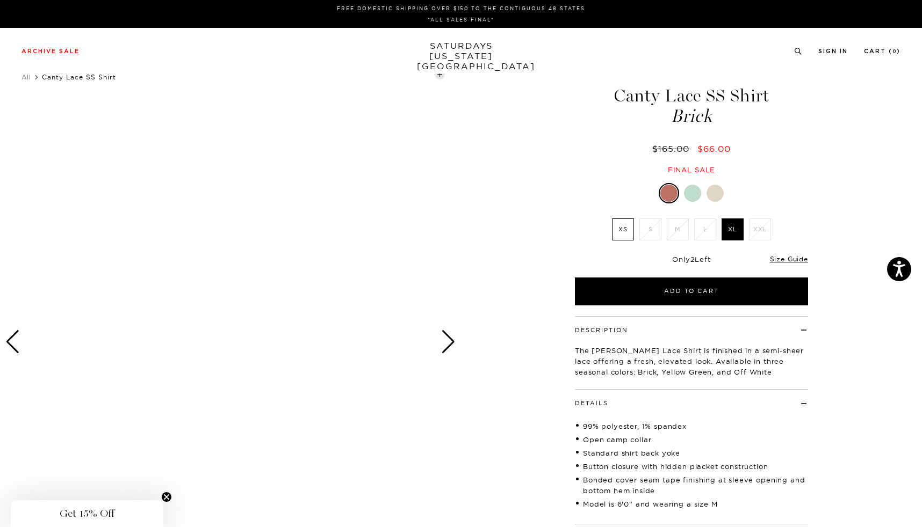
scroll to position [0, 1]
click at [451, 341] on div "Next slide" at bounding box center [448, 342] width 15 height 24
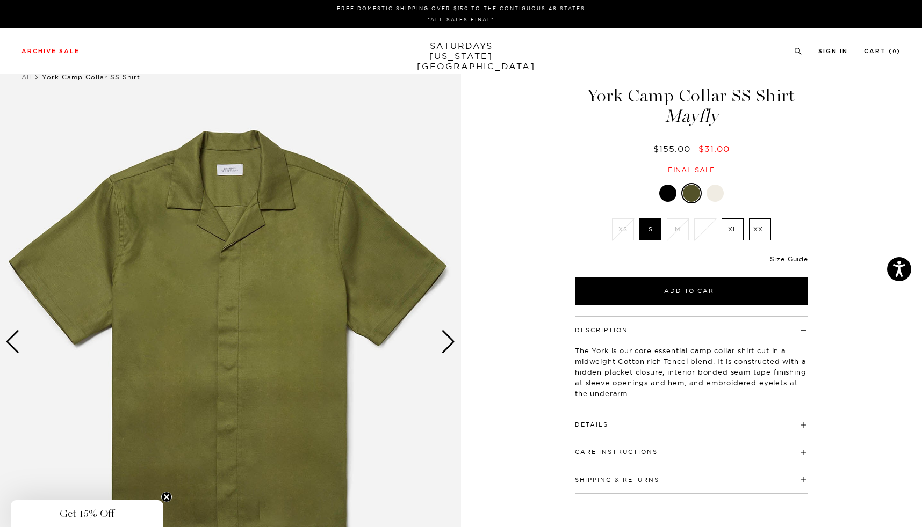
click at [447, 331] on div "Next slide" at bounding box center [448, 342] width 15 height 24
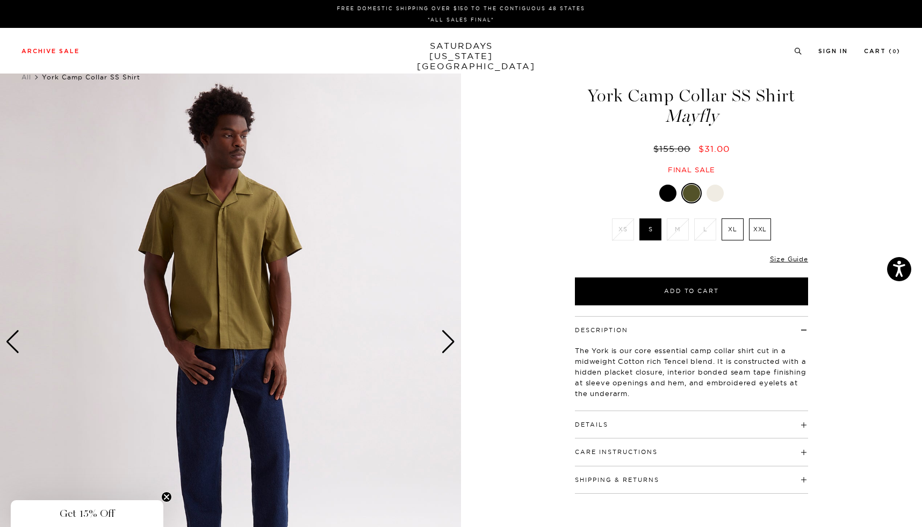
click at [447, 331] on div "Next slide" at bounding box center [448, 342] width 15 height 24
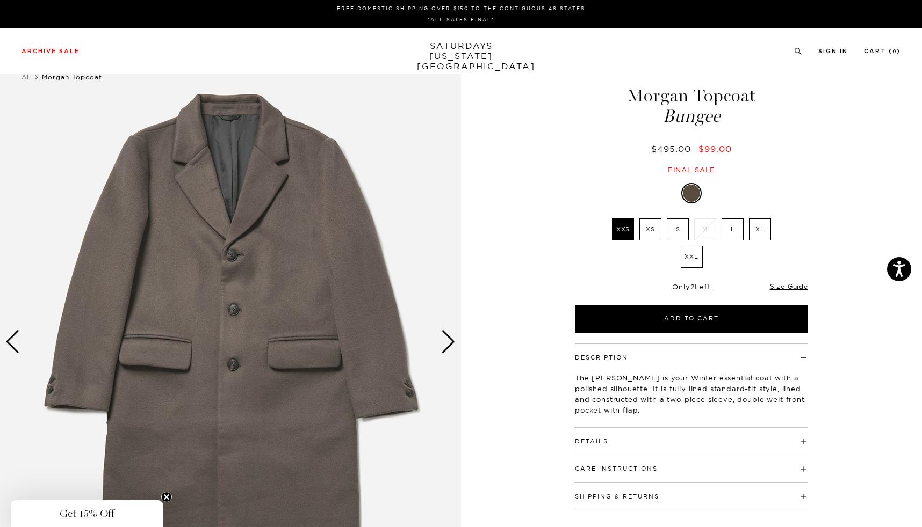
click at [446, 342] on div "Next slide" at bounding box center [448, 342] width 15 height 24
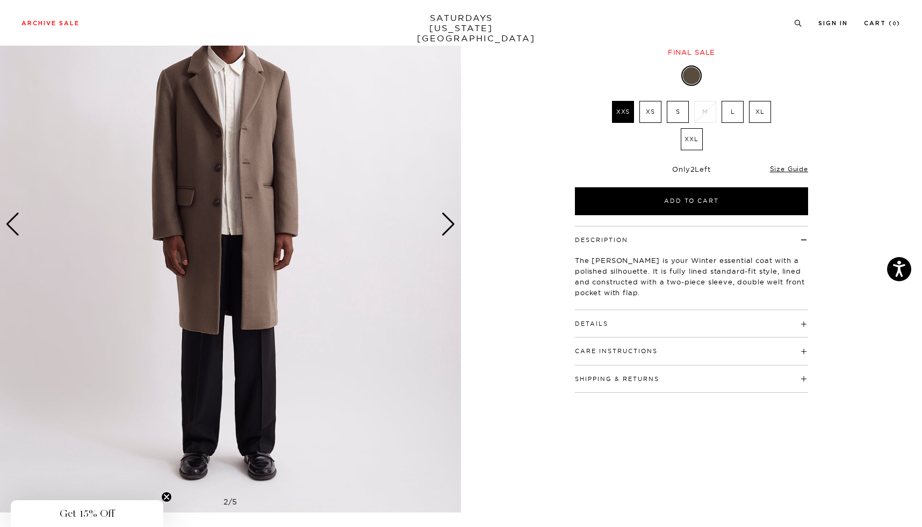
scroll to position [127, 0]
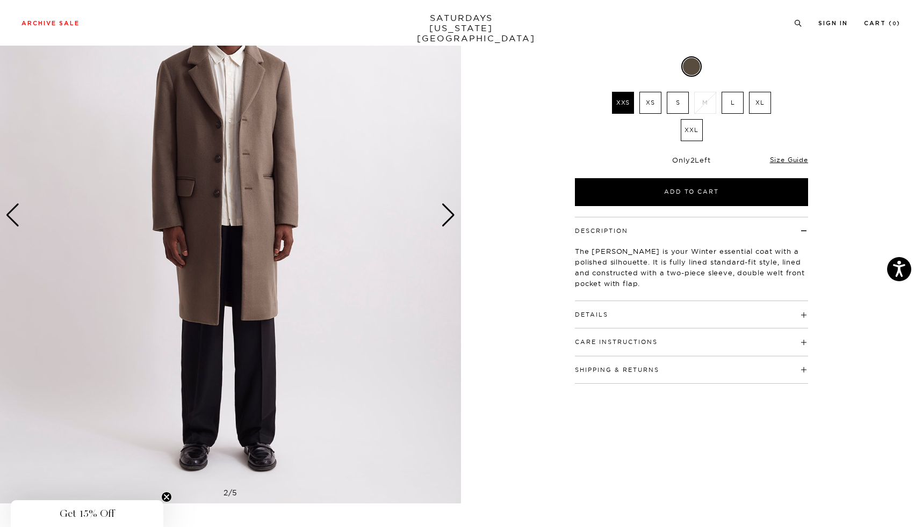
click at [633, 308] on h4 "Details" at bounding box center [691, 310] width 233 height 18
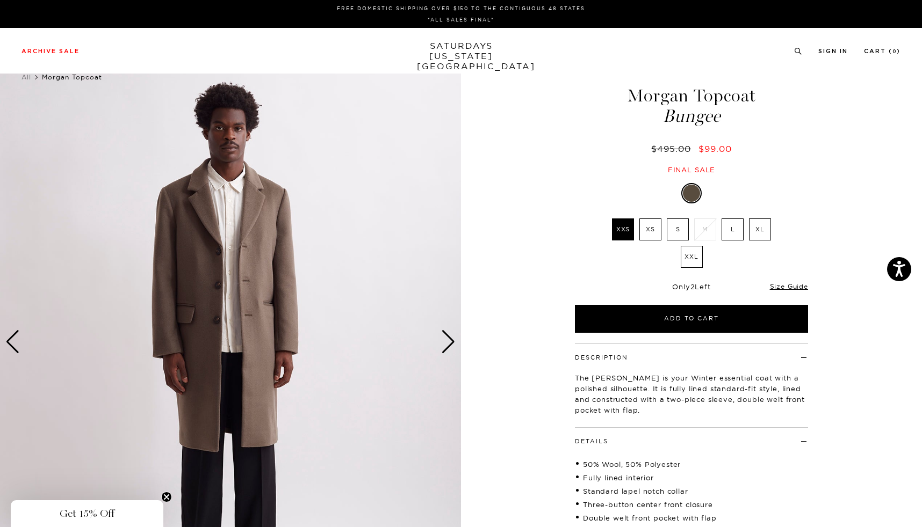
scroll to position [0, 0]
click at [756, 229] on label "XL" at bounding box center [760, 230] width 22 height 22
click at [0, 0] on input "XL" at bounding box center [0, 0] width 0 height 0
click at [696, 261] on label "XXL" at bounding box center [691, 257] width 22 height 22
click at [0, 0] on input "XXL" at bounding box center [0, 0] width 0 height 0
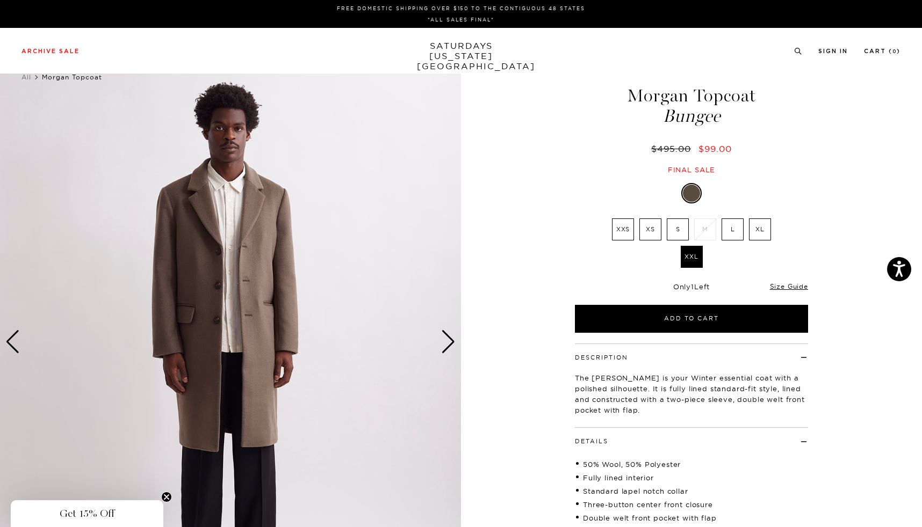
click at [452, 336] on div "Next slide" at bounding box center [448, 342] width 15 height 24
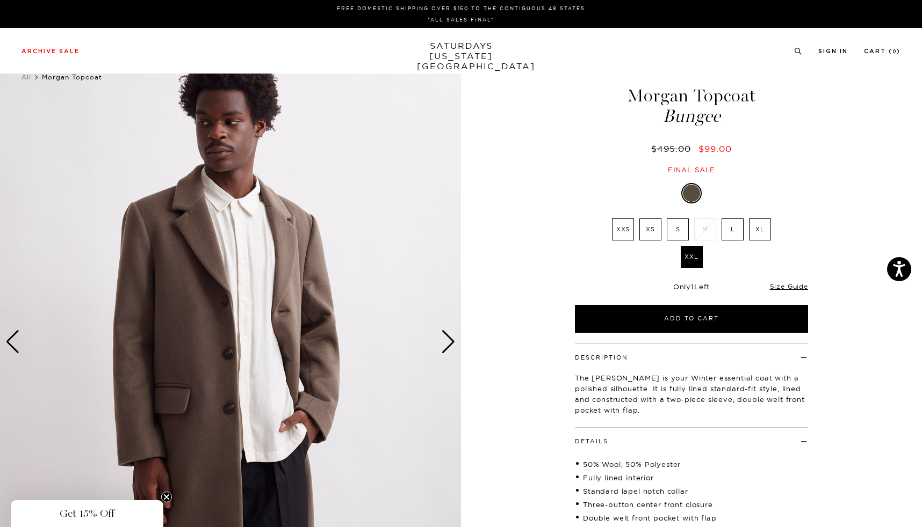
click at [452, 341] on div "Next slide" at bounding box center [448, 342] width 15 height 24
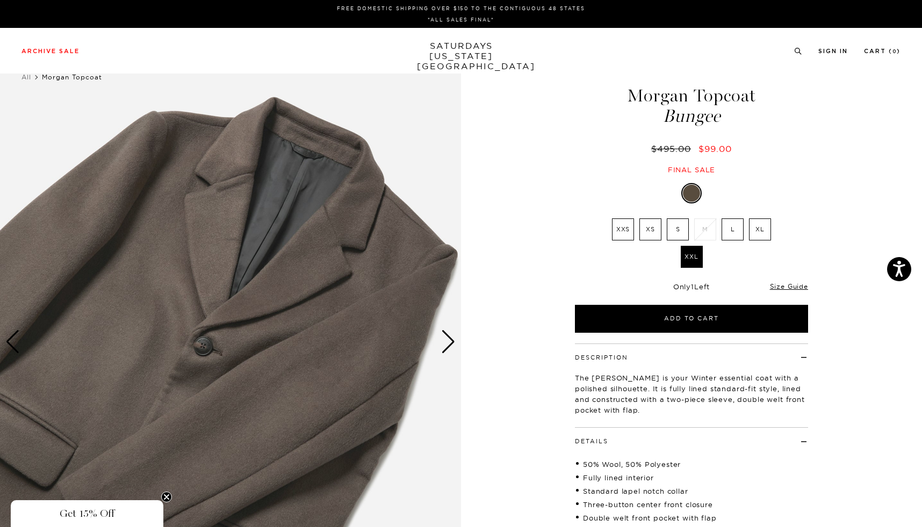
click at [453, 341] on div "Next slide" at bounding box center [448, 342] width 15 height 24
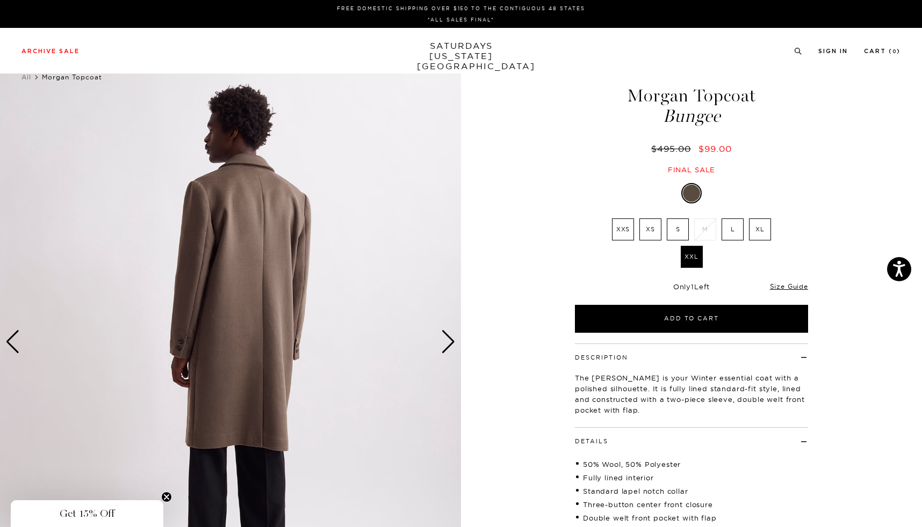
click at [454, 342] on div "Next slide" at bounding box center [448, 342] width 15 height 24
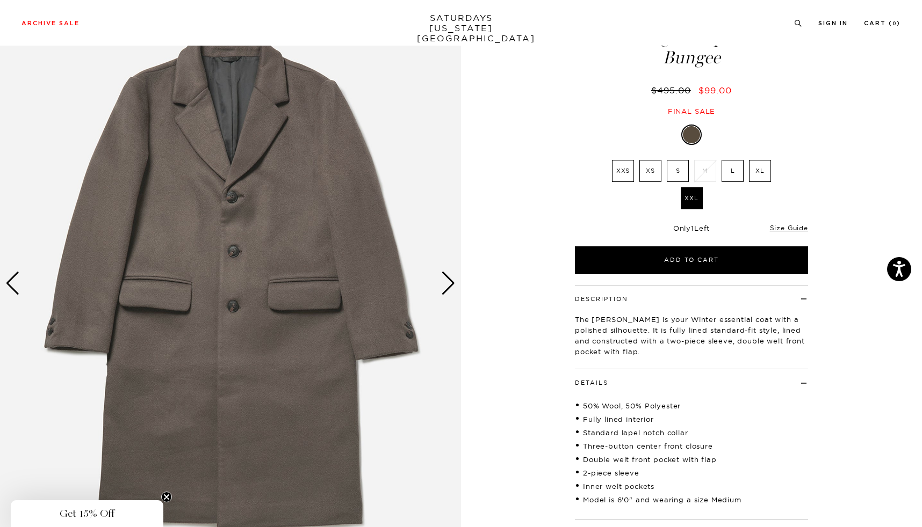
scroll to position [65, 0]
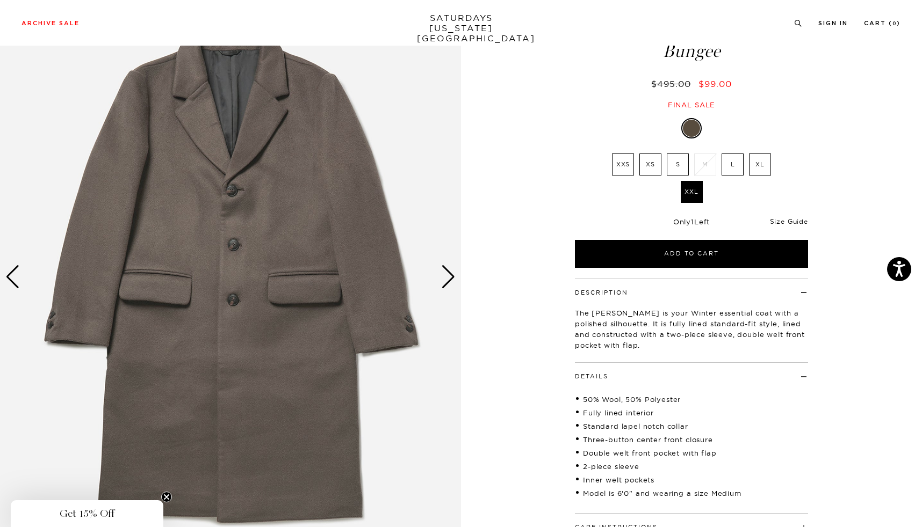
click at [771, 221] on link "Size Guide" at bounding box center [789, 222] width 38 height 8
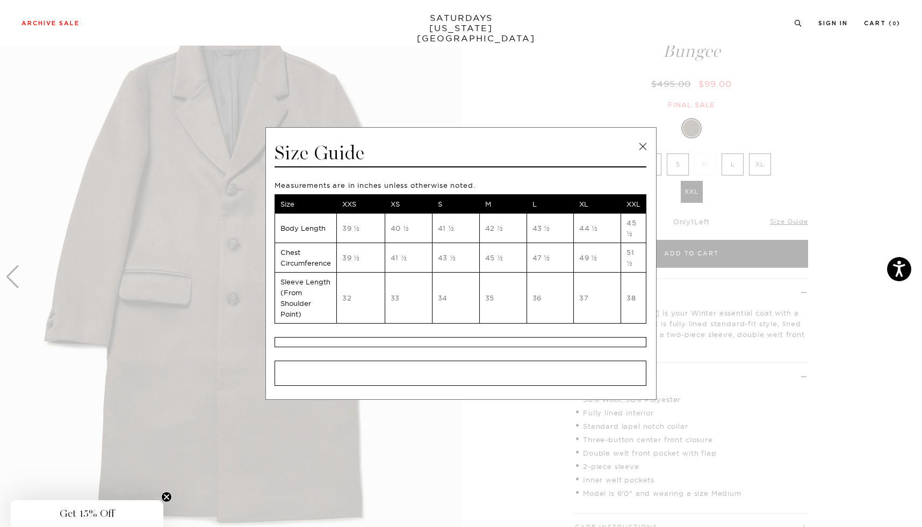
click at [639, 150] on link at bounding box center [642, 147] width 16 height 16
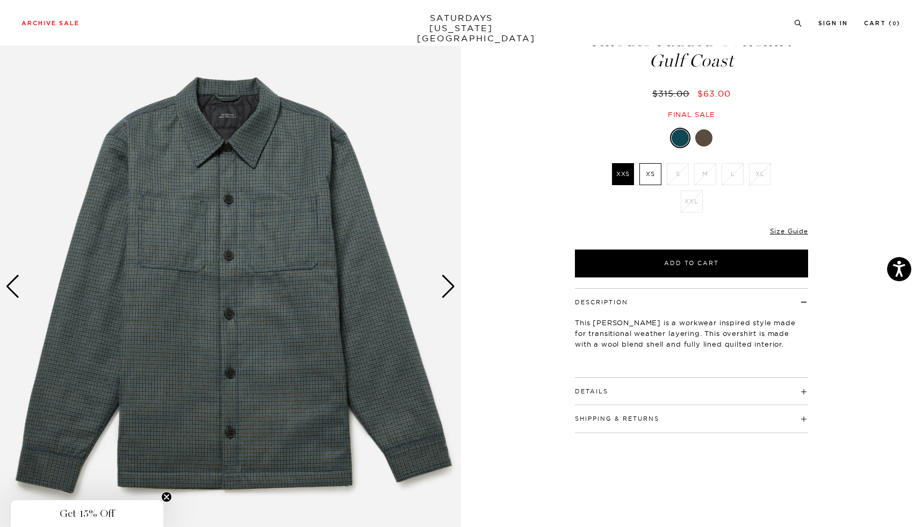
scroll to position [55, 6]
click at [441, 274] on img at bounding box center [230, 287] width 461 height 576
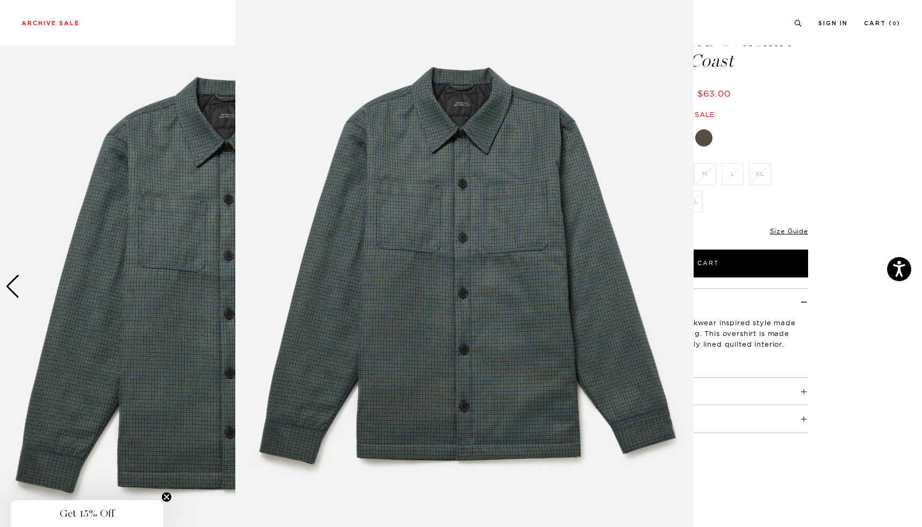
scroll to position [7, 0]
click at [187, 199] on figure at bounding box center [461, 263] width 922 height 527
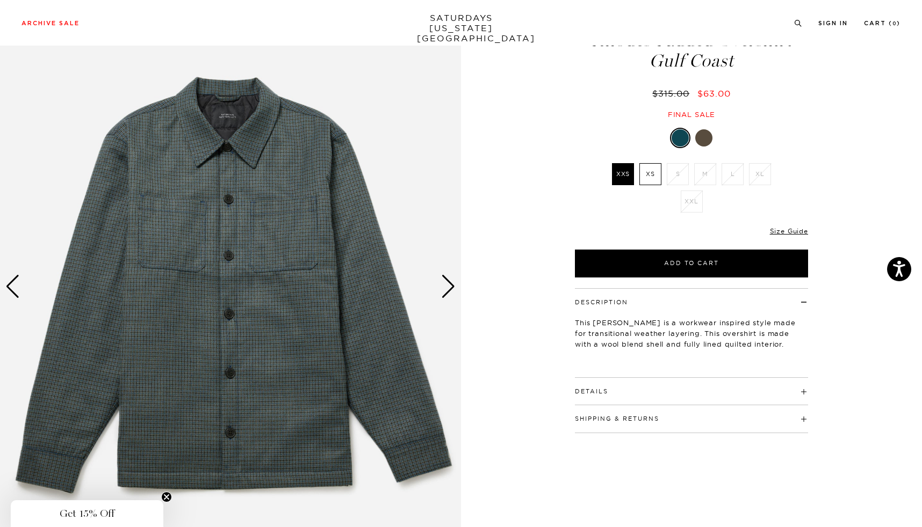
scroll to position [55, 6]
click at [441, 287] on div "Next slide" at bounding box center [448, 287] width 15 height 24
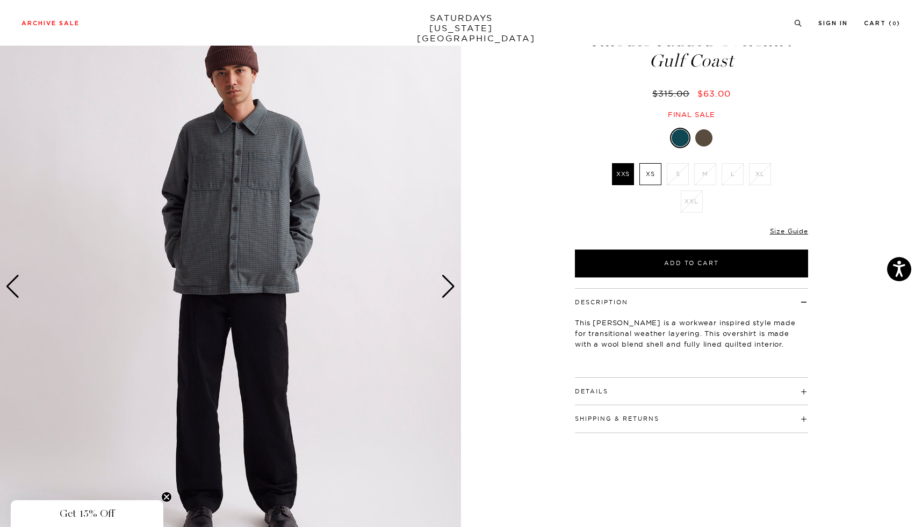
click at [441, 287] on div "Next slide" at bounding box center [448, 287] width 15 height 24
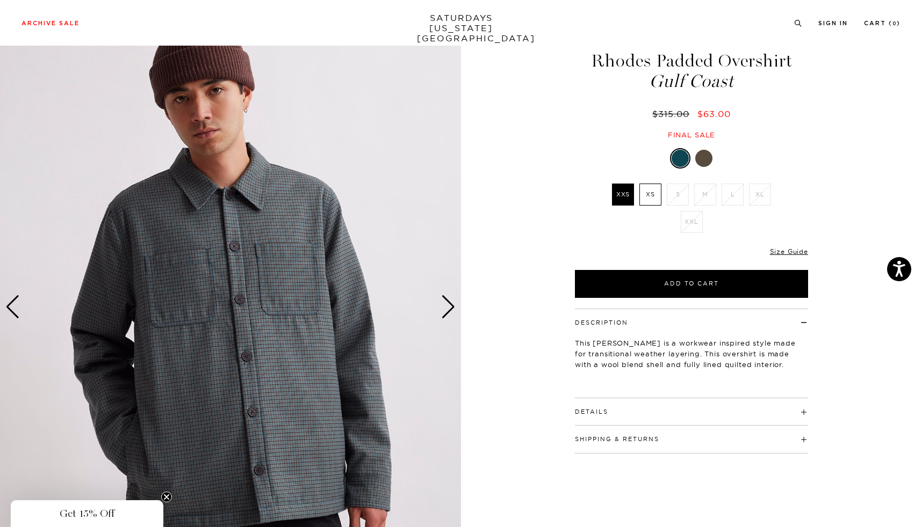
scroll to position [25, 6]
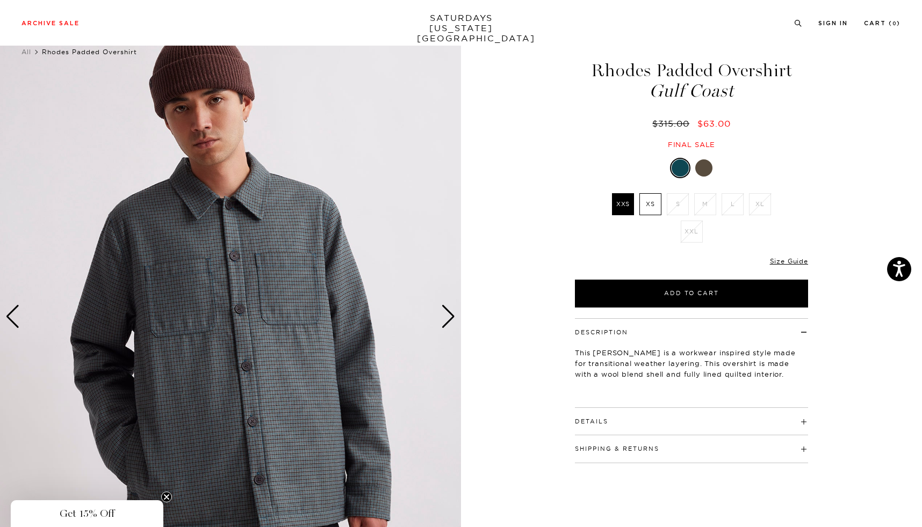
click at [695, 172] on div at bounding box center [703, 168] width 17 height 17
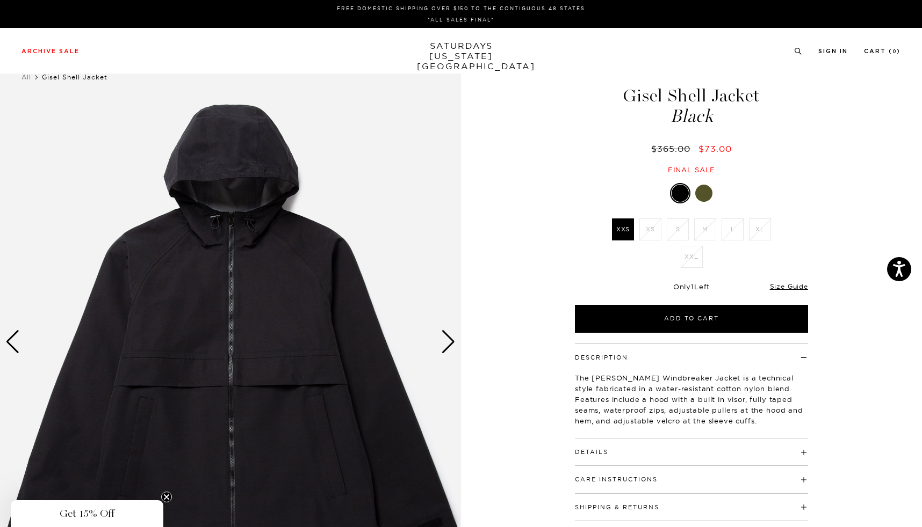
click at [703, 190] on div at bounding box center [703, 193] width 17 height 17
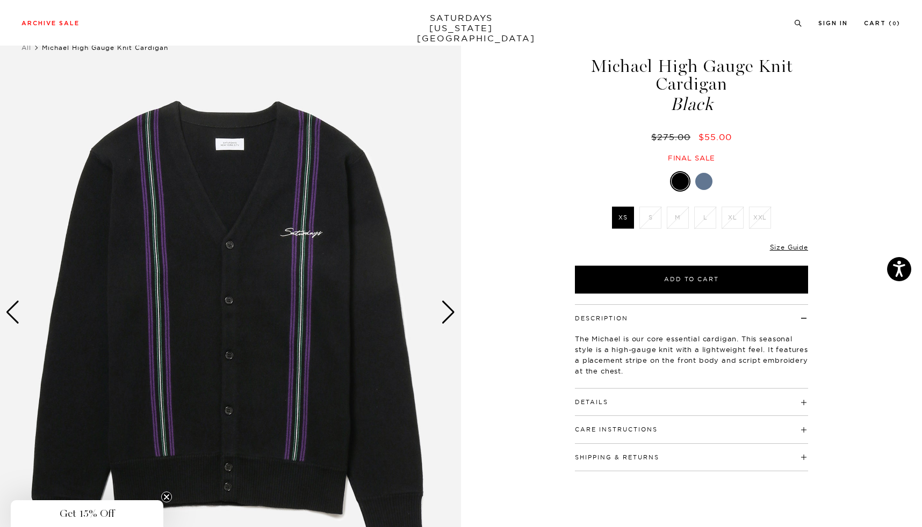
scroll to position [30, 1]
click at [700, 184] on div at bounding box center [703, 180] width 17 height 17
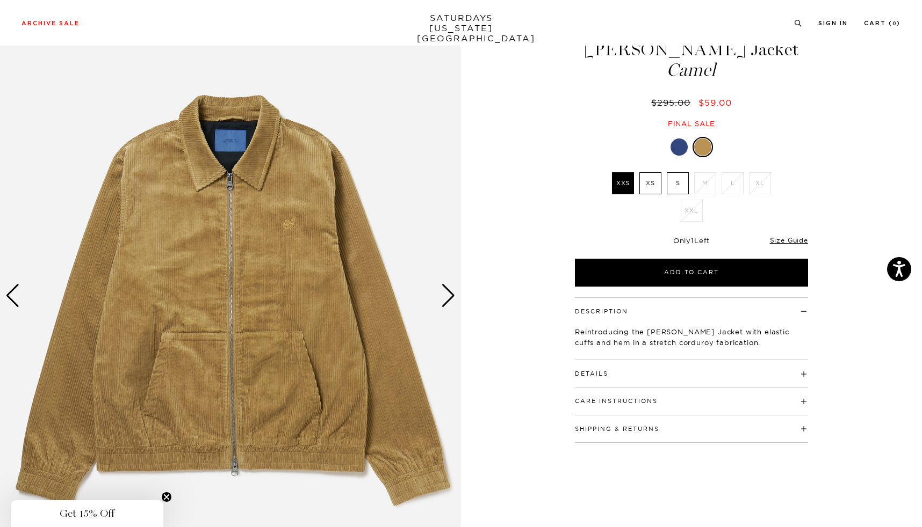
scroll to position [47, 0]
click at [677, 151] on div at bounding box center [678, 146] width 17 height 17
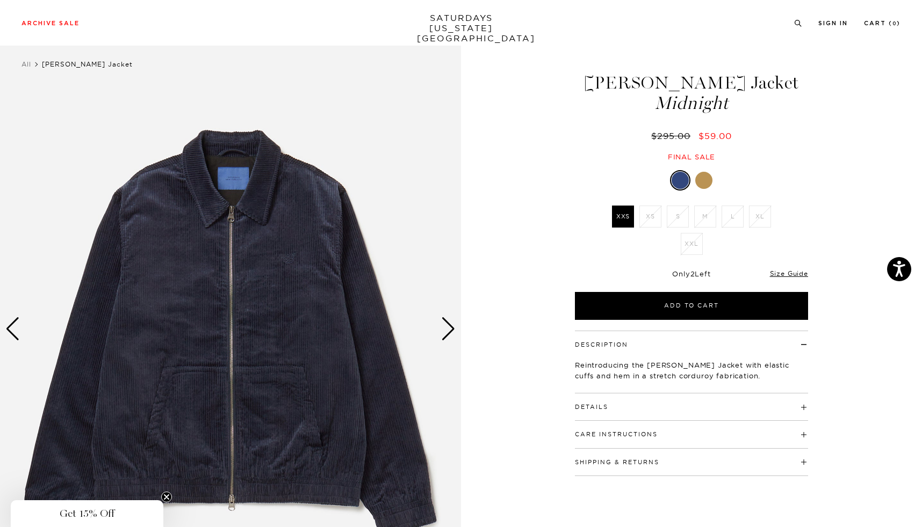
scroll to position [10, 0]
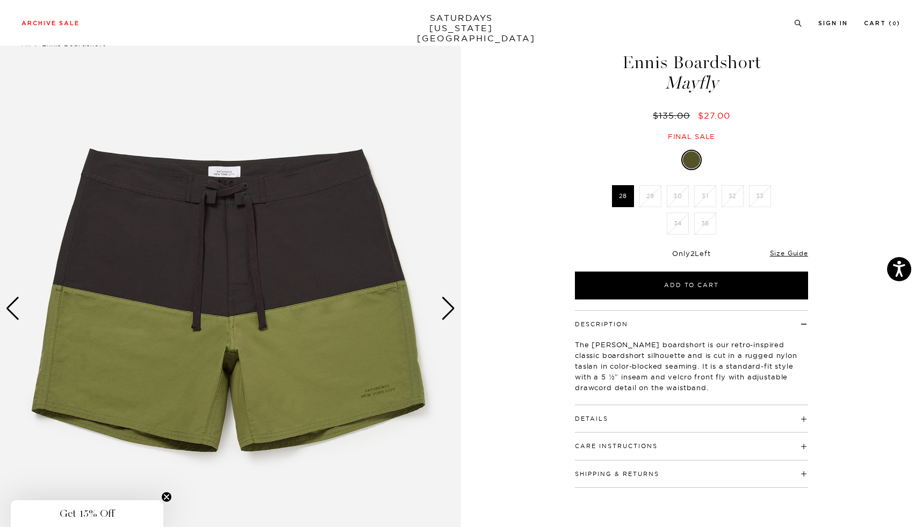
scroll to position [33, 0]
click at [454, 305] on div "Next slide" at bounding box center [448, 309] width 15 height 24
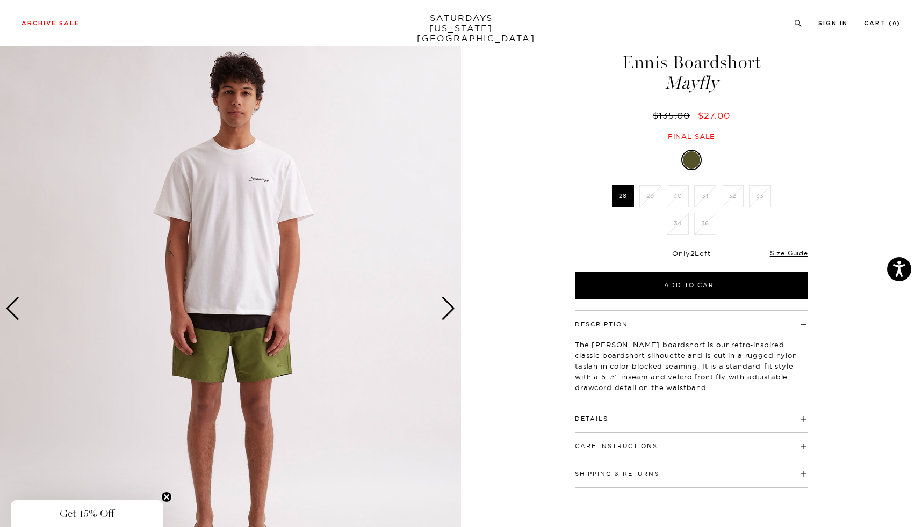
click at [454, 305] on div "Next slide" at bounding box center [448, 309] width 15 height 24
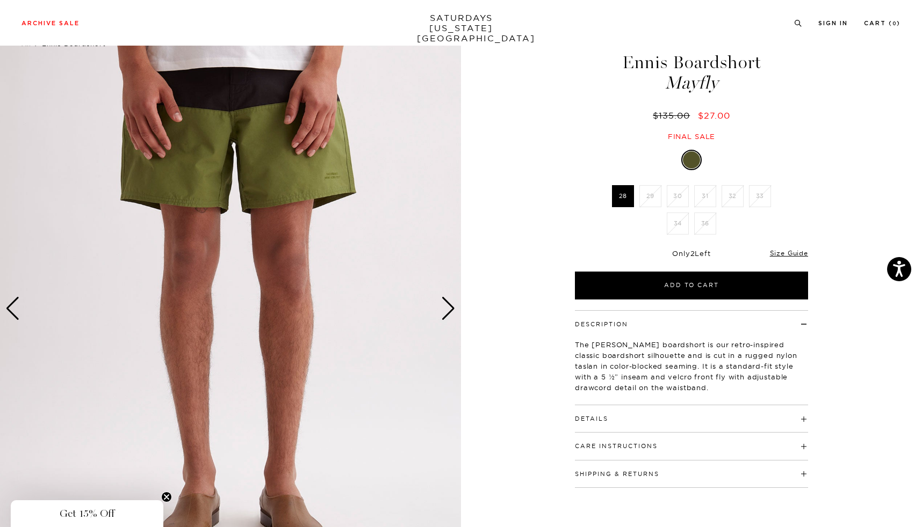
click at [454, 305] on div "Next slide" at bounding box center [448, 309] width 15 height 24
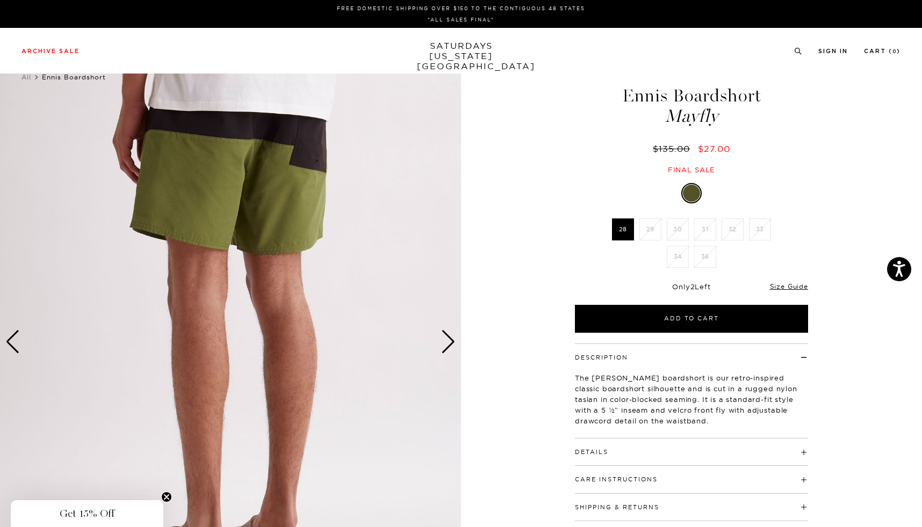
scroll to position [0, 0]
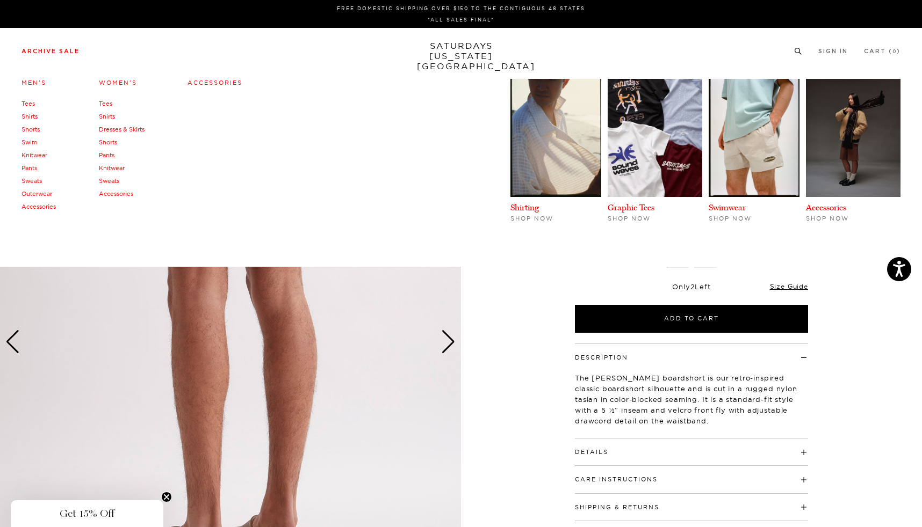
click at [38, 81] on link "Men's" at bounding box center [33, 83] width 25 height 8
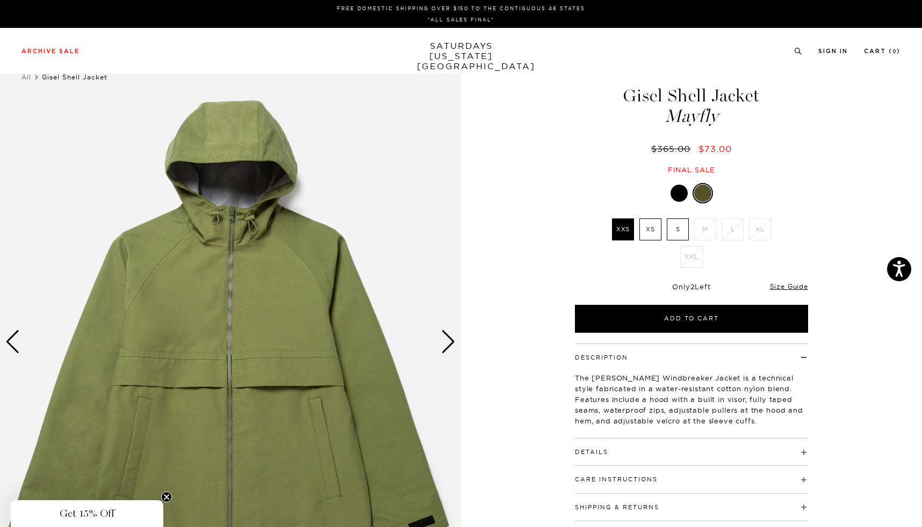
scroll to position [0, 1]
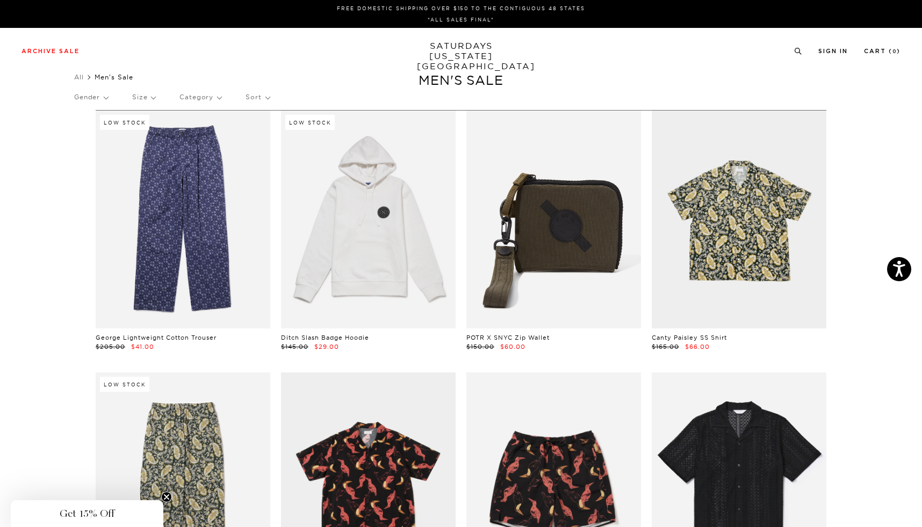
click at [148, 100] on p "Size" at bounding box center [143, 97] width 23 height 25
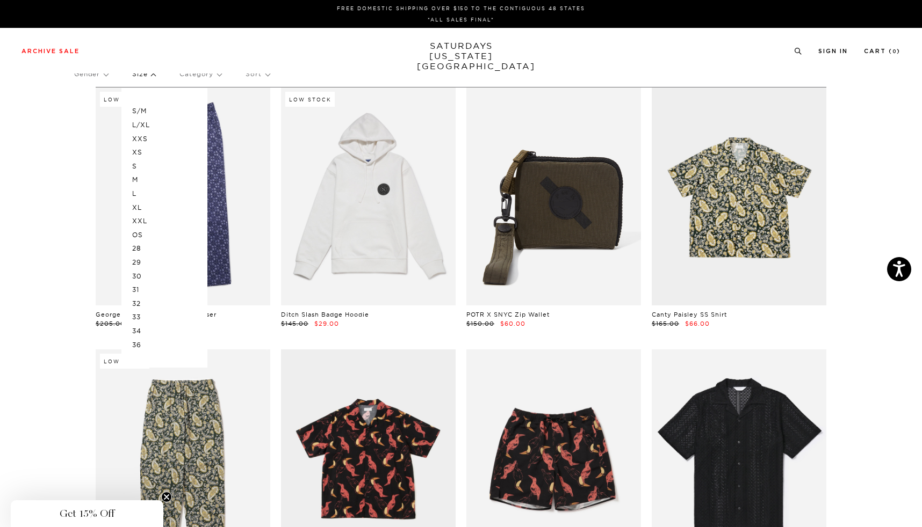
scroll to position [30, 0]
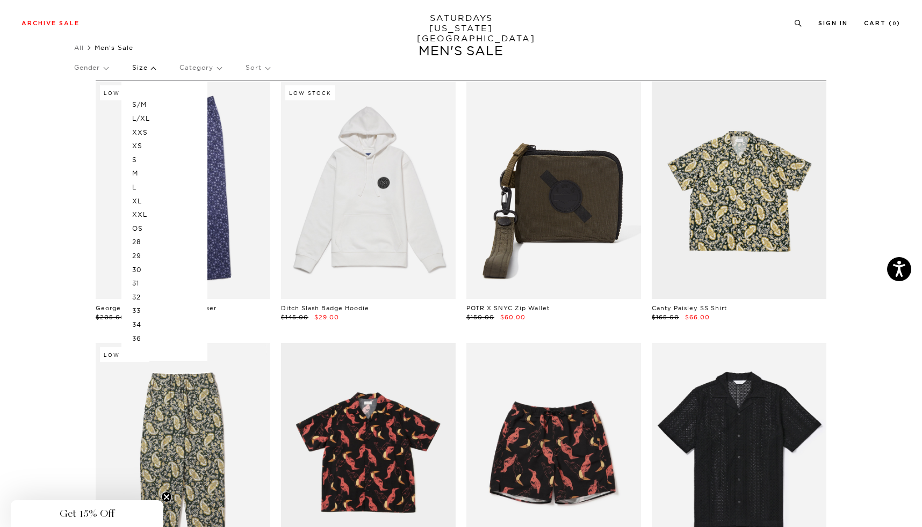
click at [140, 333] on p "36" at bounding box center [164, 339] width 64 height 14
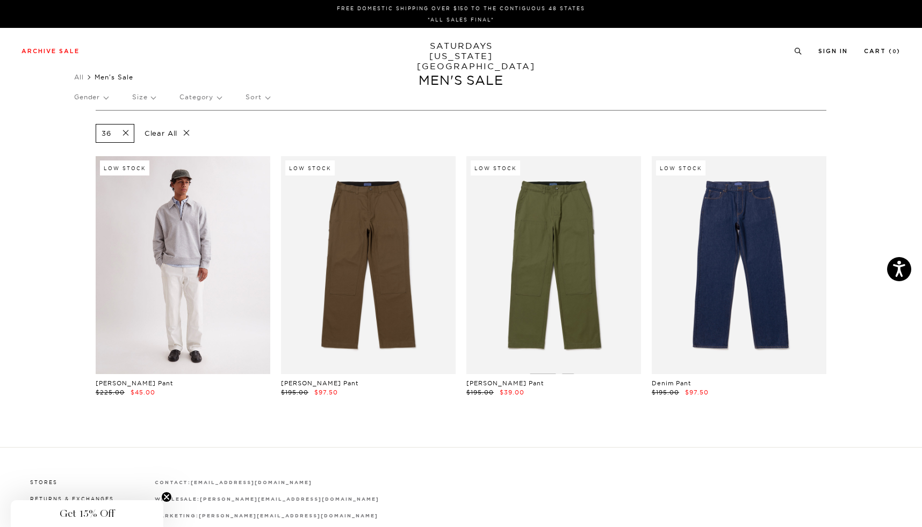
click at [134, 229] on link at bounding box center [183, 265] width 175 height 218
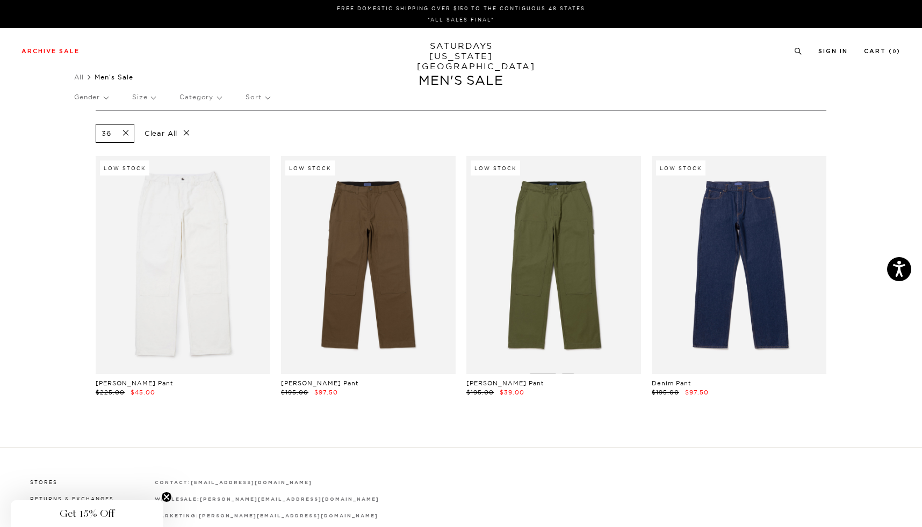
click at [126, 133] on span at bounding box center [122, 133] width 23 height 10
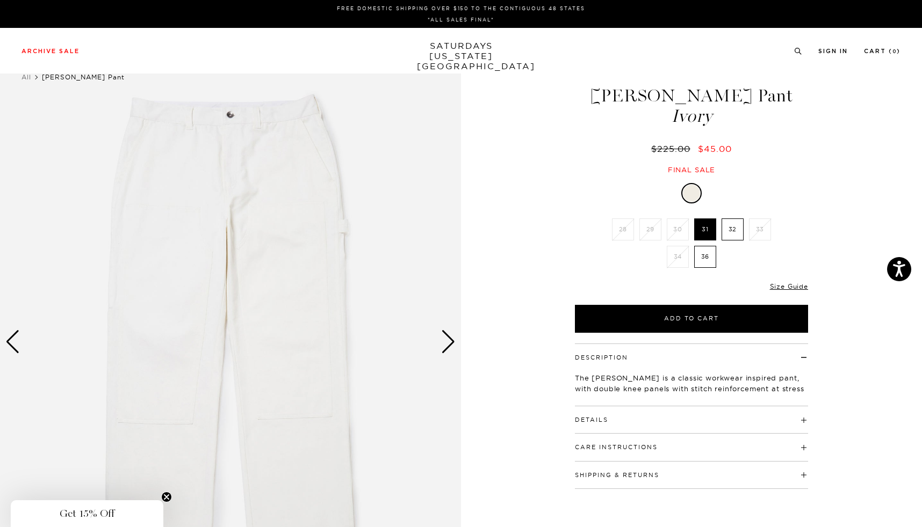
click at [452, 345] on div "Next slide" at bounding box center [448, 342] width 15 height 24
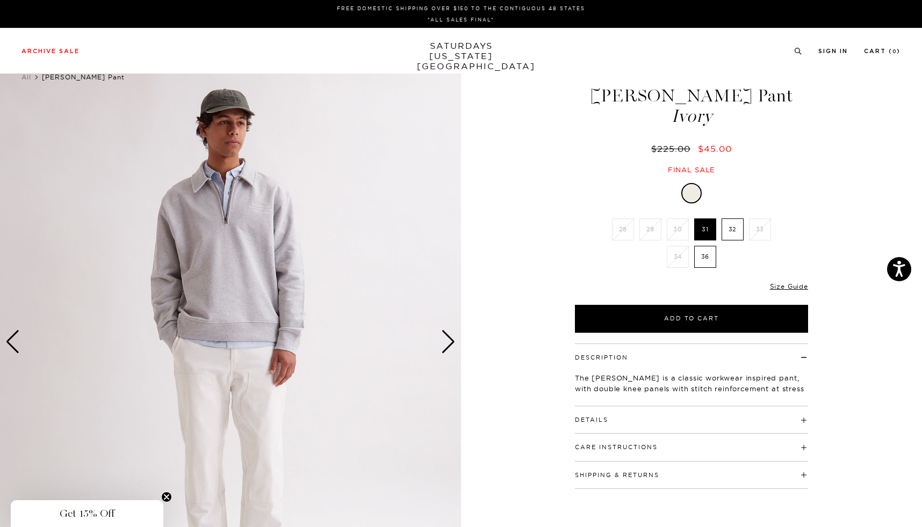
click at [452, 345] on div "Next slide" at bounding box center [448, 342] width 15 height 24
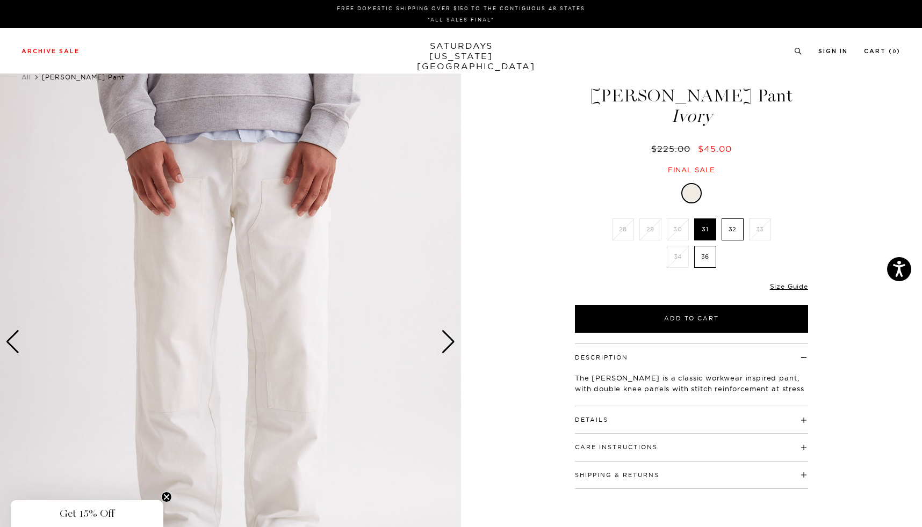
click at [446, 342] on div "Next slide" at bounding box center [448, 342] width 15 height 24
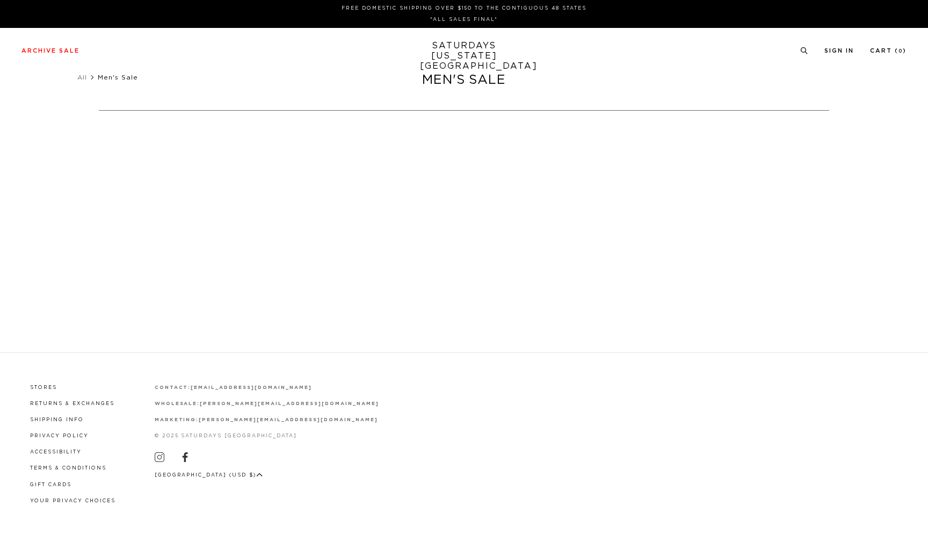
click at [149, 98] on div "Men's Sale Filter" at bounding box center [464, 149] width 928 height 299
click at [117, 77] on span "Men's Sale" at bounding box center [118, 77] width 40 height 6
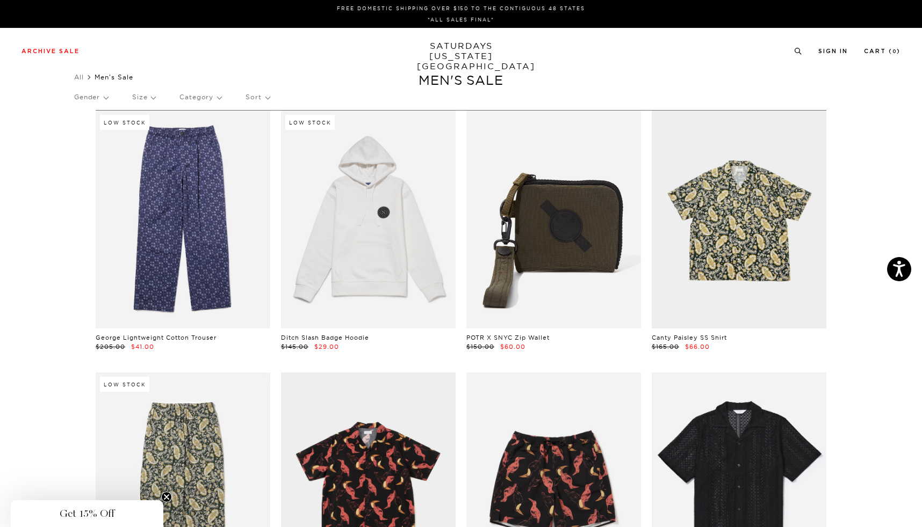
click at [154, 93] on p "Size" at bounding box center [143, 97] width 23 height 25
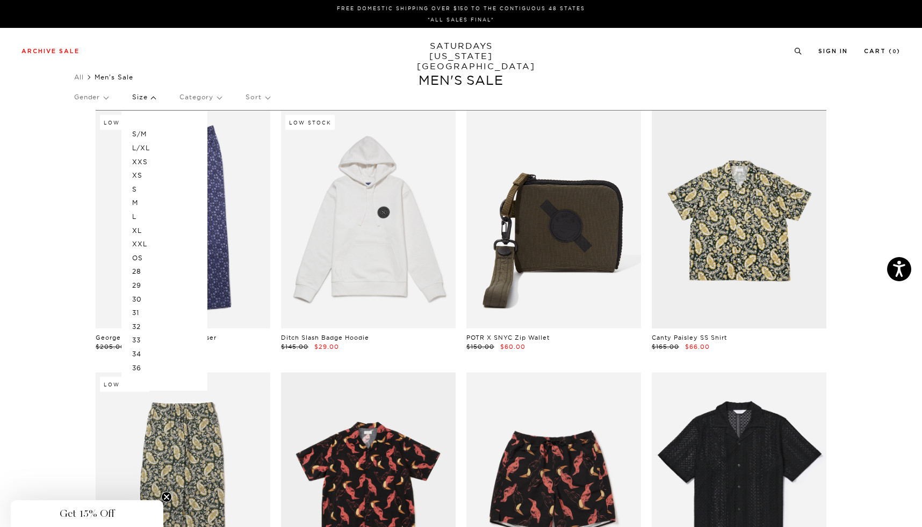
click at [146, 238] on p "XXL" at bounding box center [164, 244] width 64 height 14
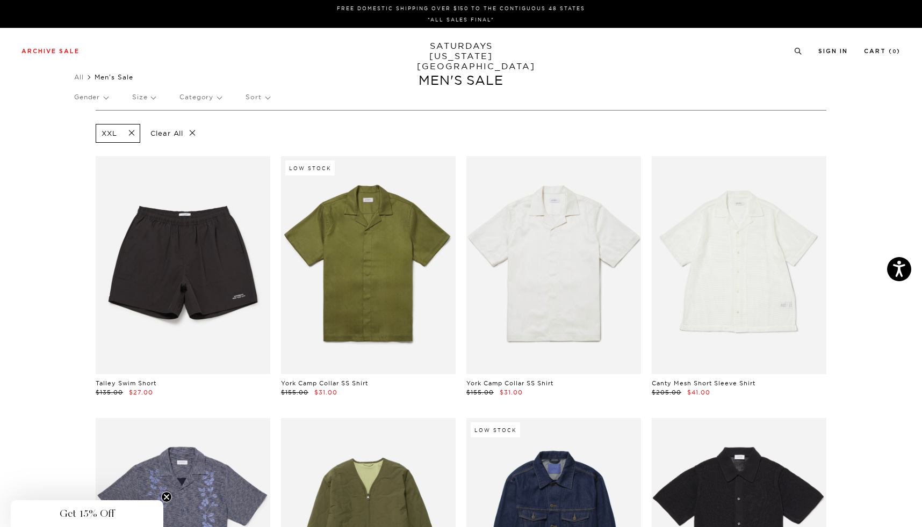
click at [154, 95] on p "Size" at bounding box center [143, 97] width 23 height 25
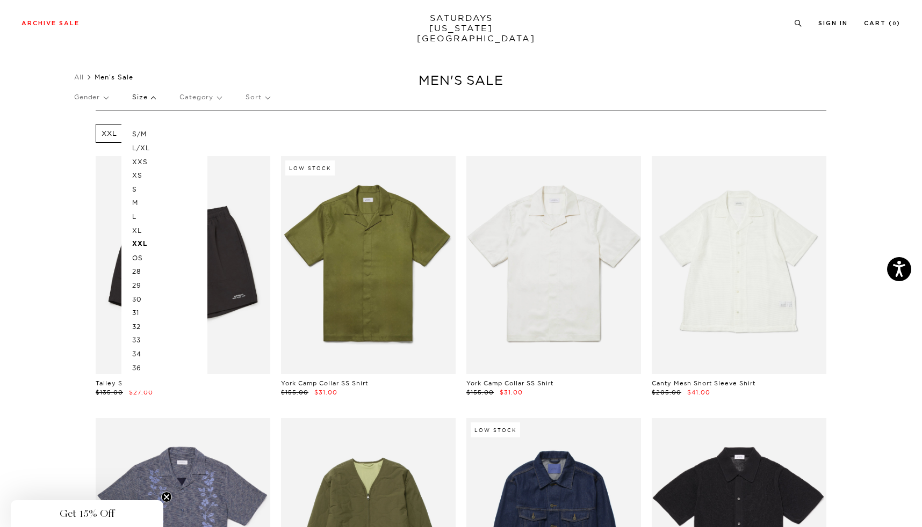
scroll to position [16, 0]
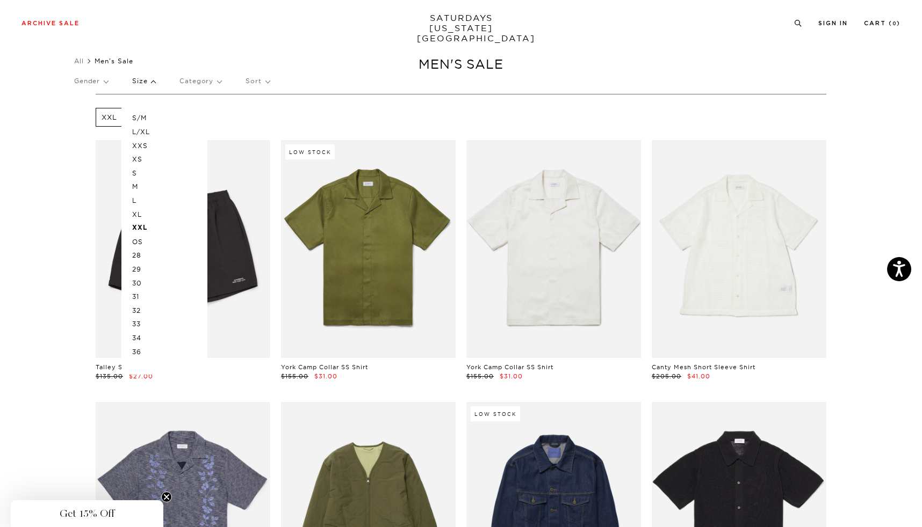
click at [142, 214] on p "XL" at bounding box center [164, 215] width 64 height 14
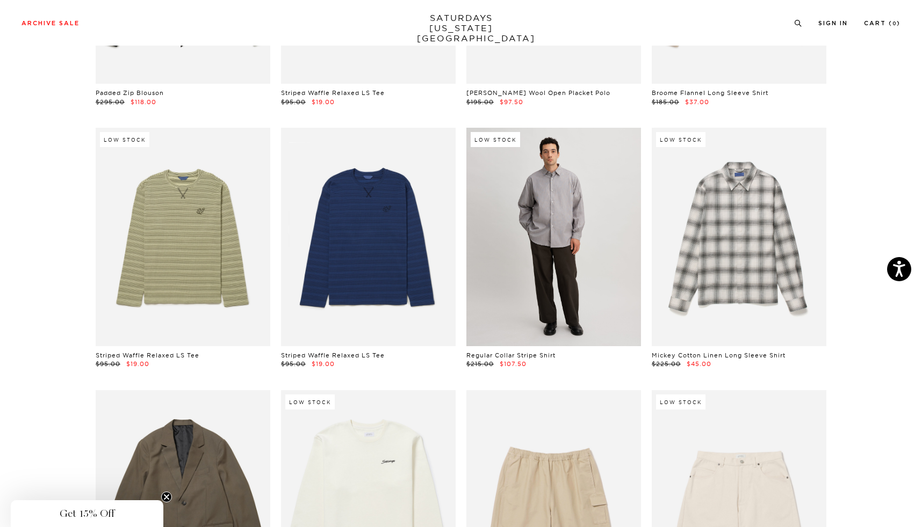
scroll to position [2841, 0]
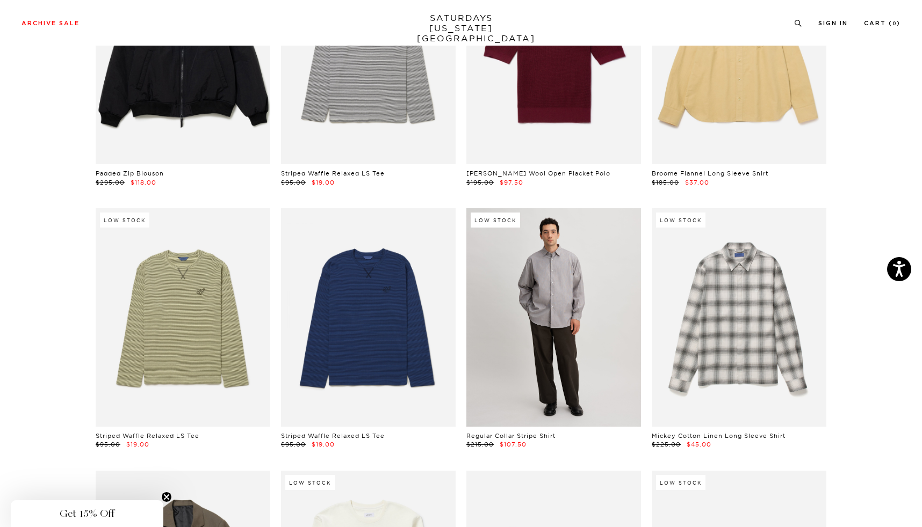
click at [503, 314] on link at bounding box center [553, 317] width 175 height 218
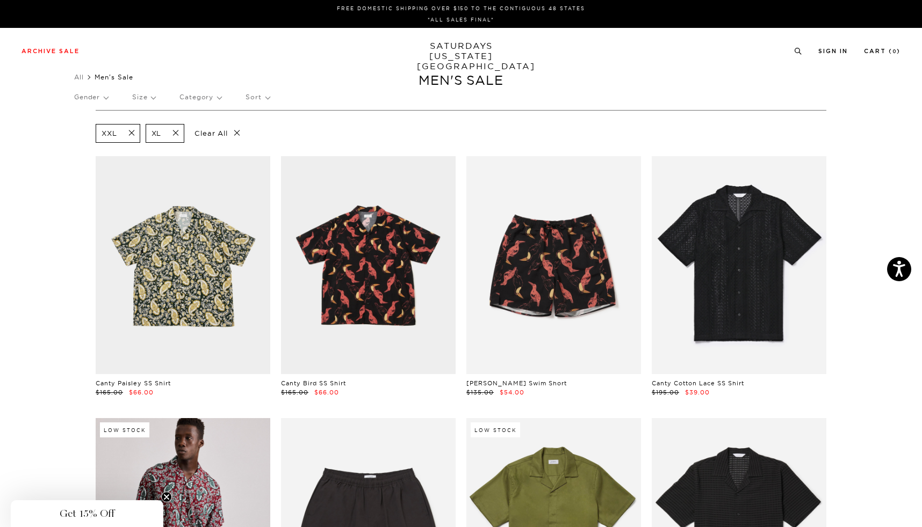
scroll to position [0, 0]
click at [136, 134] on span at bounding box center [128, 133] width 23 height 10
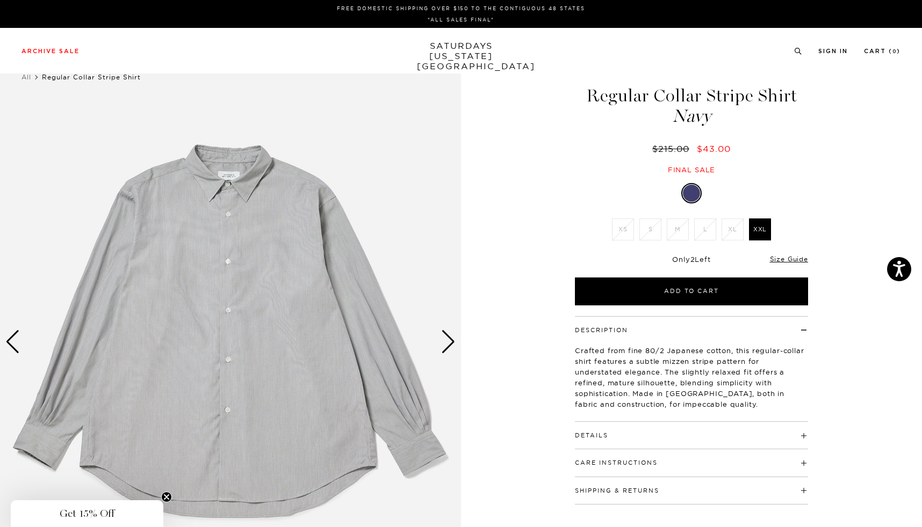
click at [447, 336] on div "Next slide" at bounding box center [448, 342] width 15 height 24
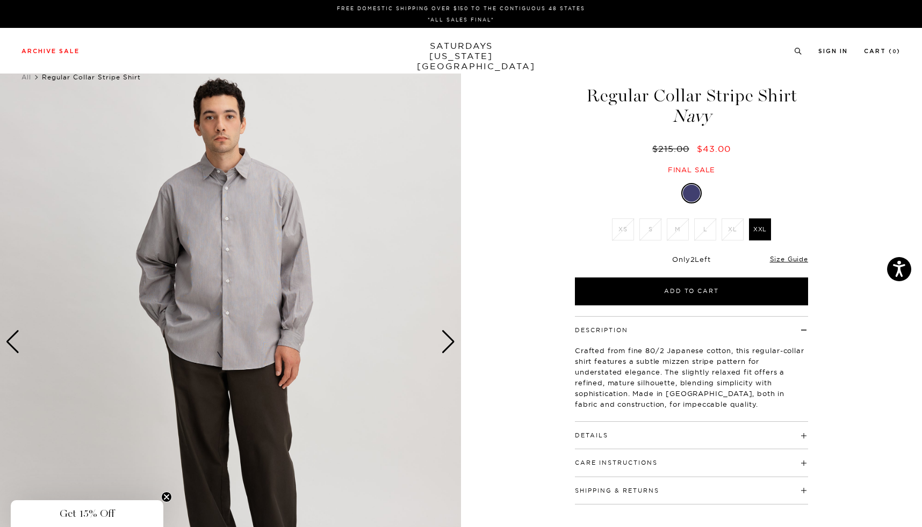
click at [446, 336] on div "Next slide" at bounding box center [448, 342] width 15 height 24
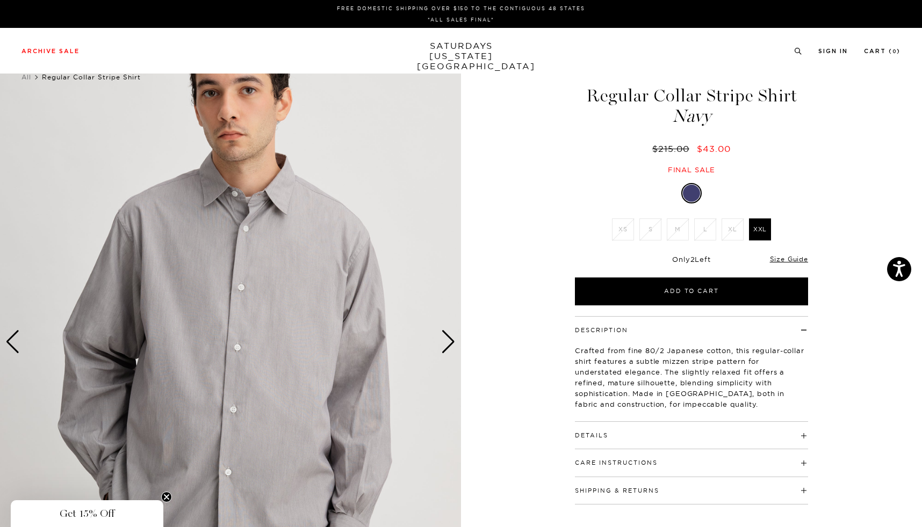
click at [446, 336] on div "Next slide" at bounding box center [448, 342] width 15 height 24
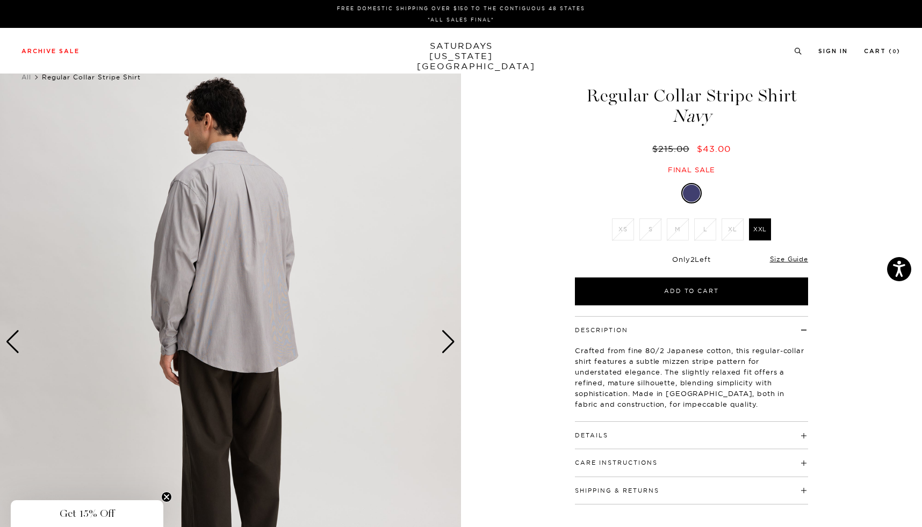
click at [446, 336] on div "Next slide" at bounding box center [448, 342] width 15 height 24
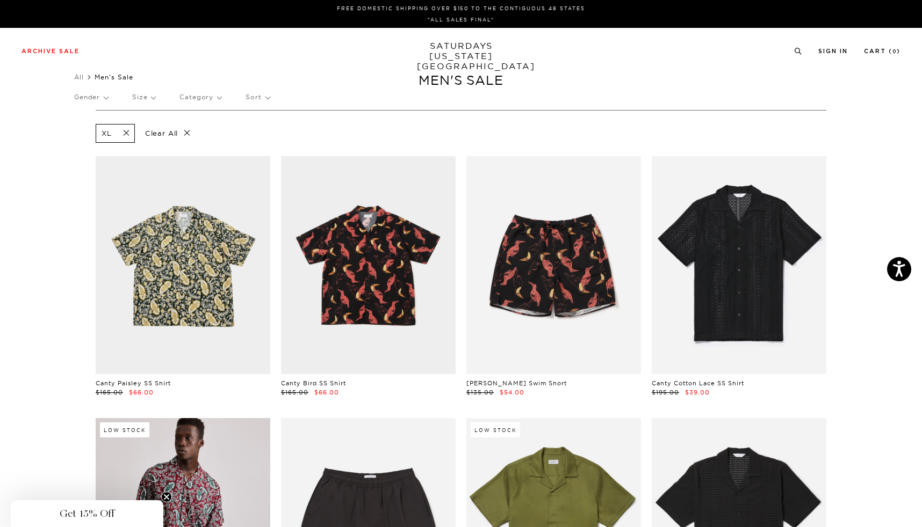
scroll to position [0, 6]
click at [137, 102] on p "Size" at bounding box center [143, 97] width 23 height 25
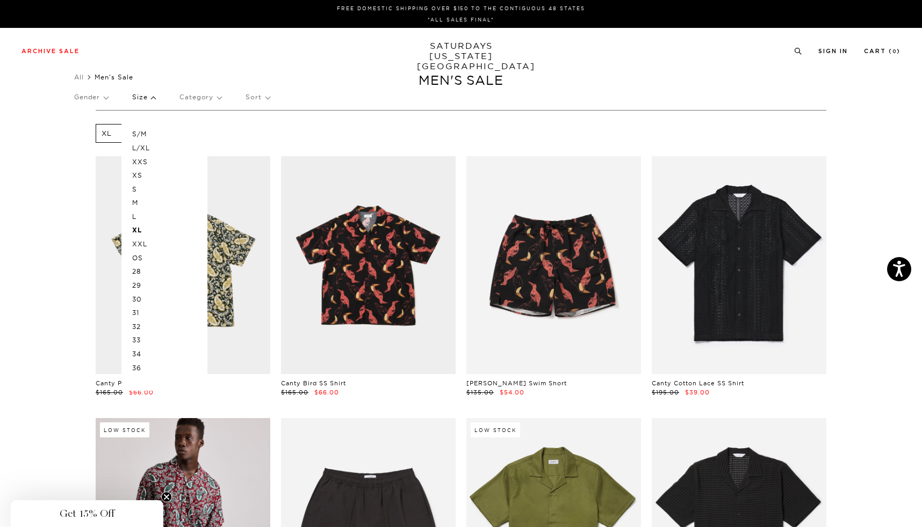
click at [136, 242] on p "XXL" at bounding box center [164, 244] width 64 height 14
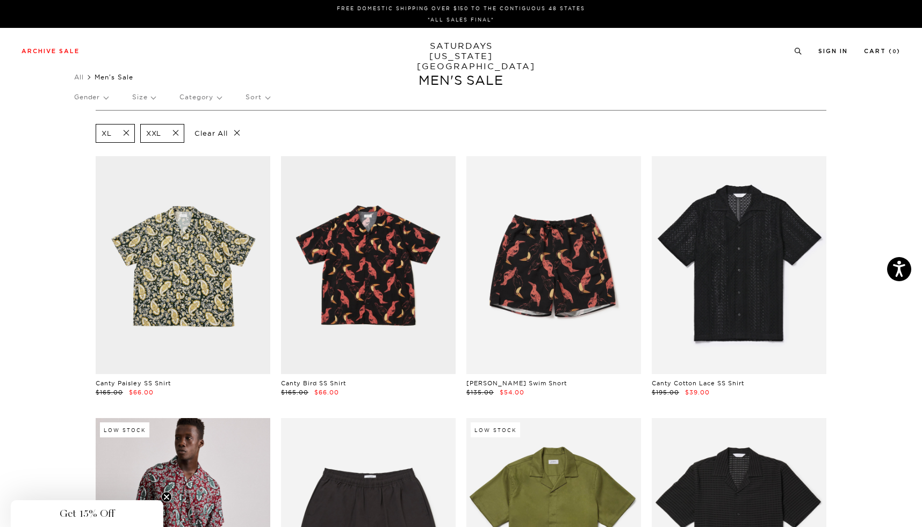
click at [131, 133] on span at bounding box center [123, 133] width 23 height 10
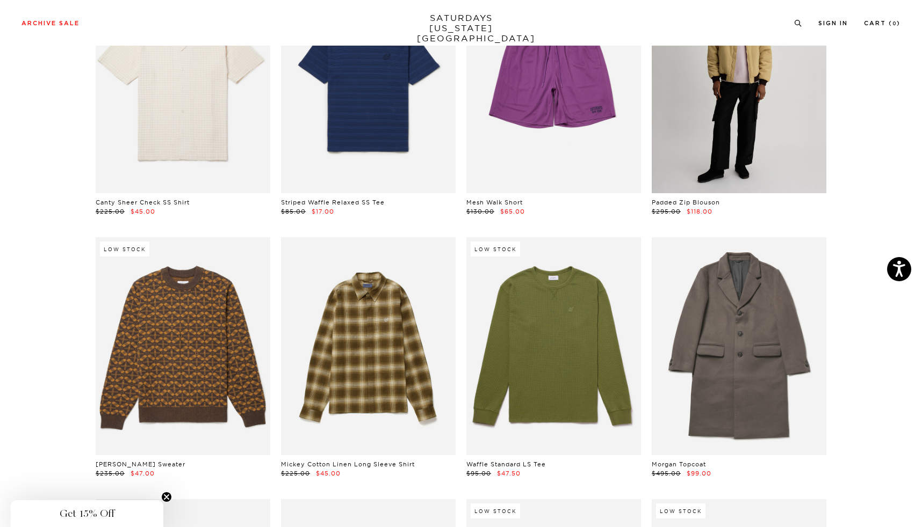
scroll to position [1057, 5]
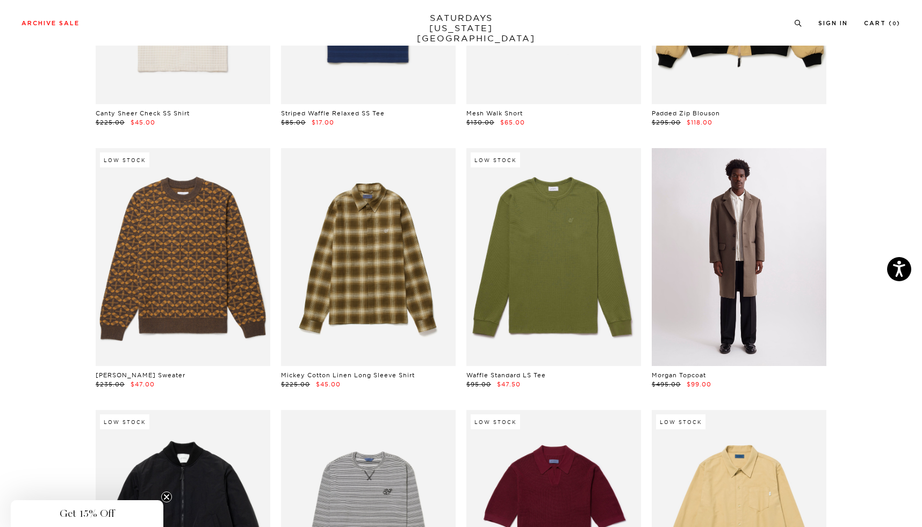
click at [726, 298] on link at bounding box center [738, 257] width 175 height 218
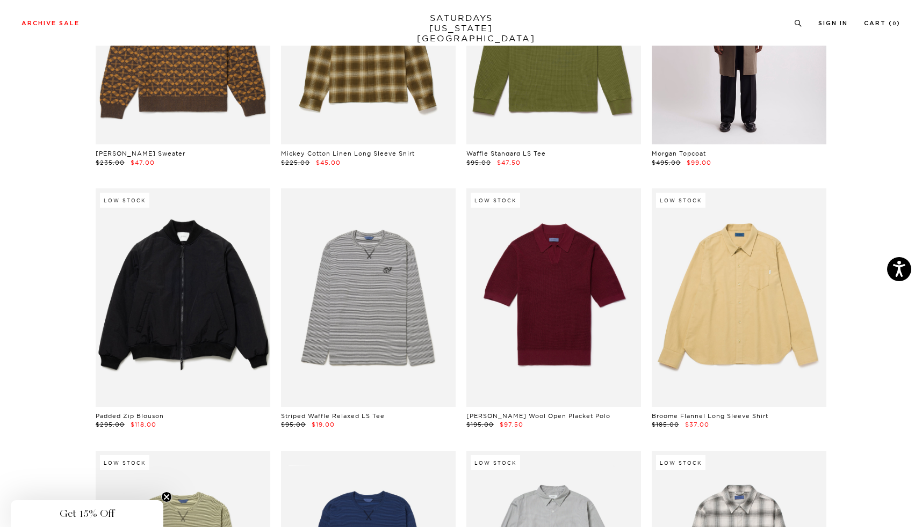
scroll to position [1294, 5]
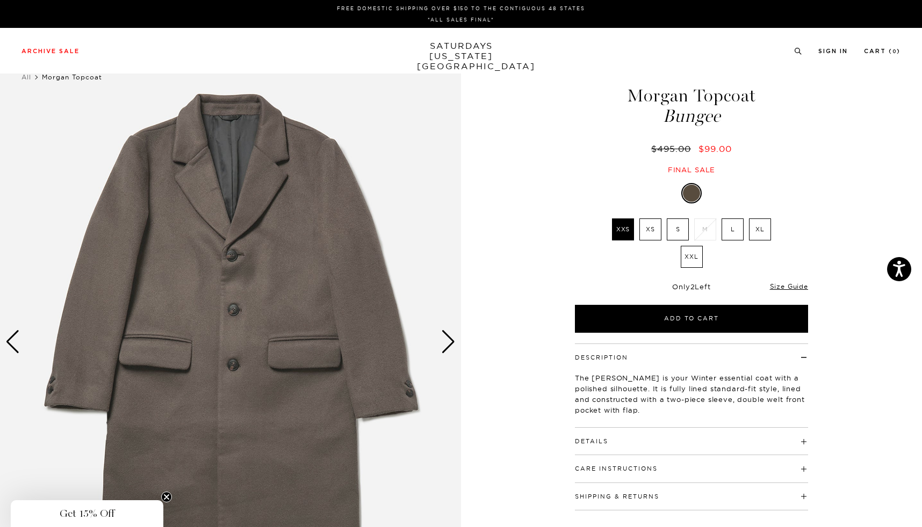
click at [213, 274] on img at bounding box center [230, 342] width 461 height 576
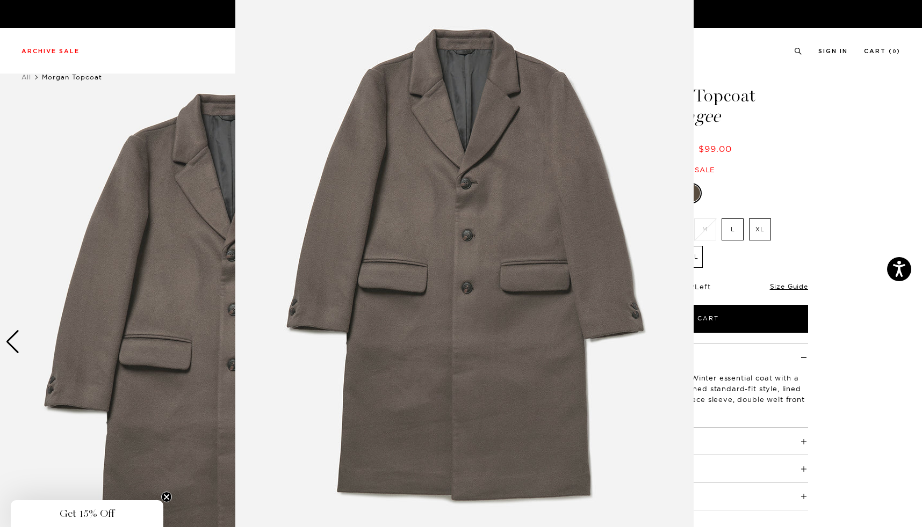
scroll to position [9, 0]
click at [857, 302] on figure at bounding box center [461, 263] width 922 height 527
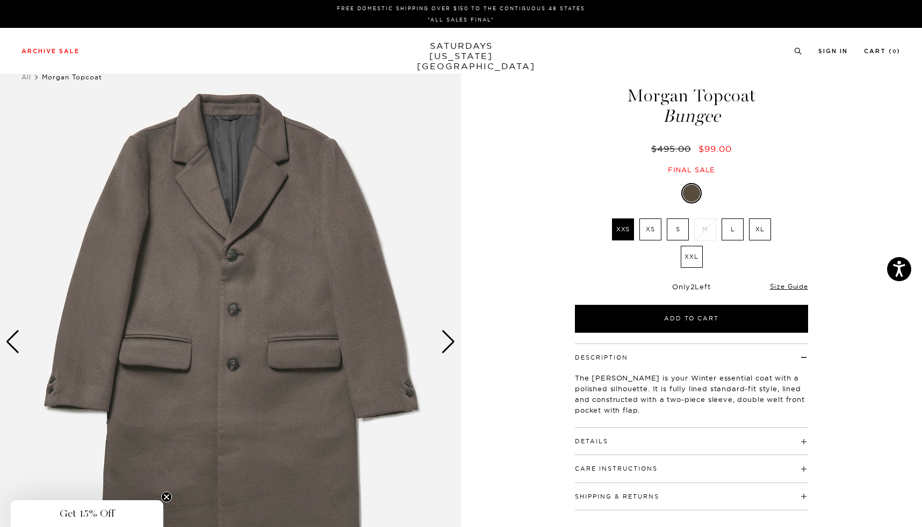
scroll to position [0, 0]
click at [449, 332] on div "Next slide" at bounding box center [448, 342] width 15 height 24
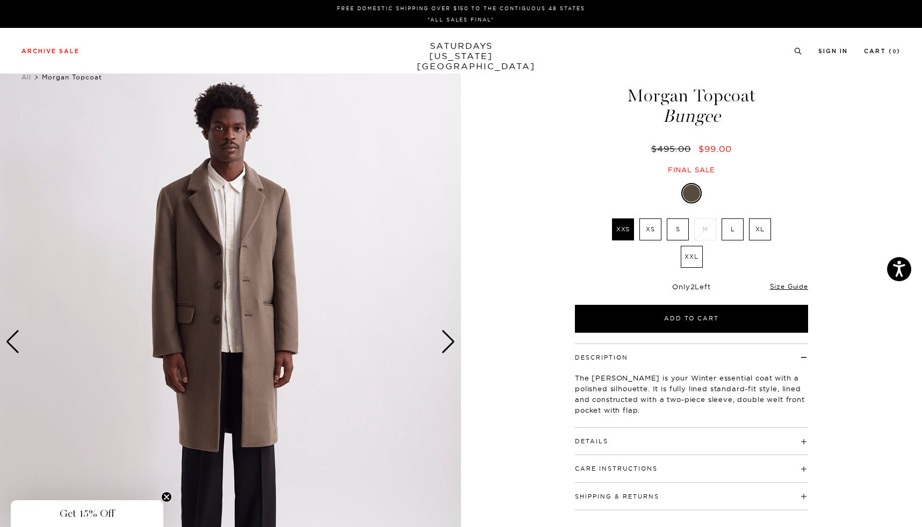
click at [285, 305] on img at bounding box center [230, 342] width 461 height 576
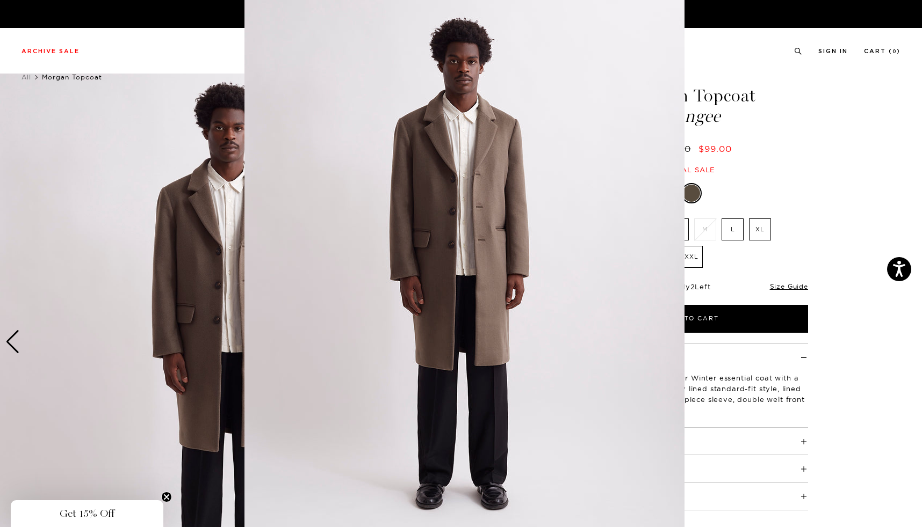
scroll to position [8, 0]
click at [749, 149] on figure at bounding box center [461, 263] width 922 height 527
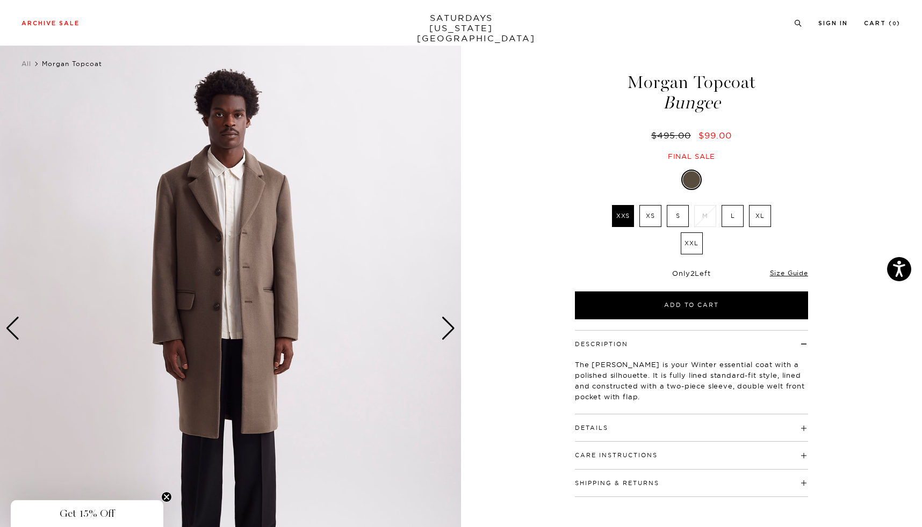
scroll to position [19, 0]
